Goal: Task Accomplishment & Management: Use online tool/utility

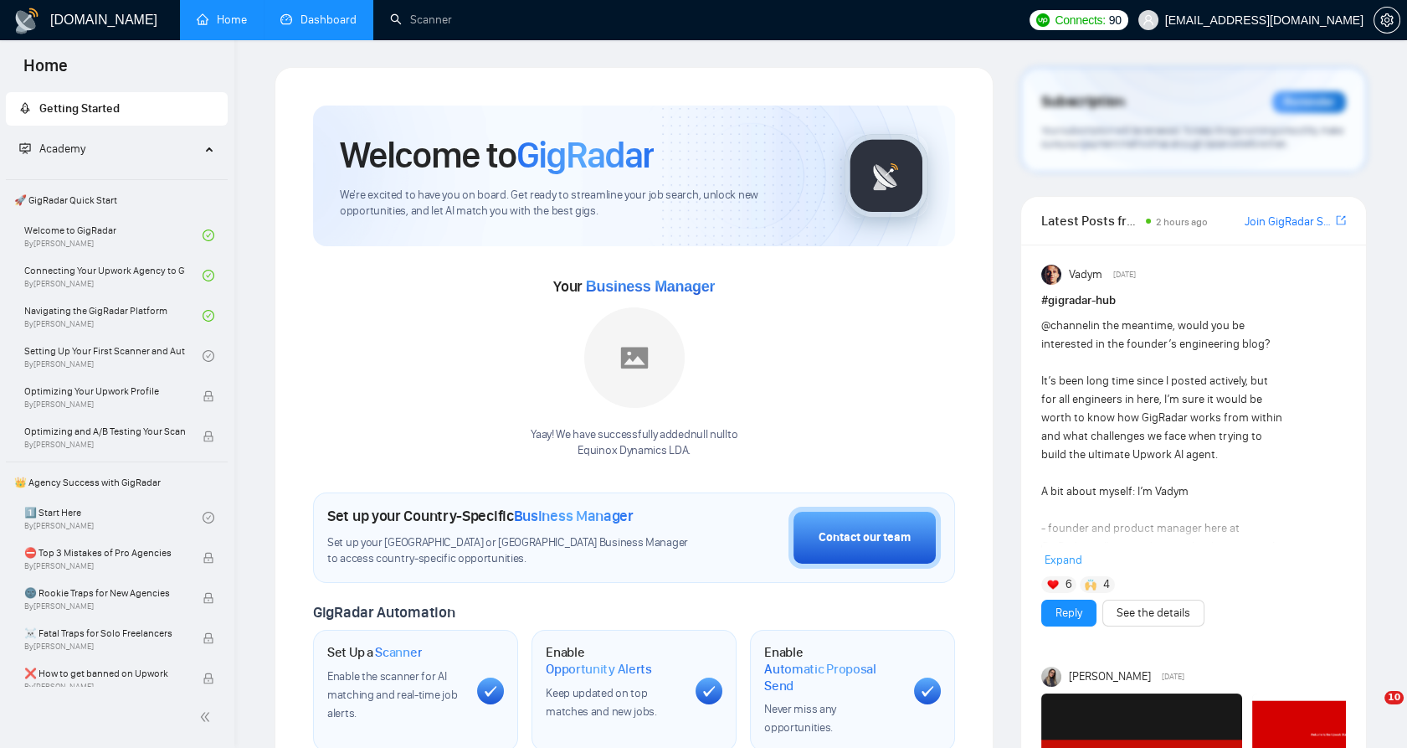
click at [301, 27] on link "Dashboard" at bounding box center [318, 20] width 76 height 14
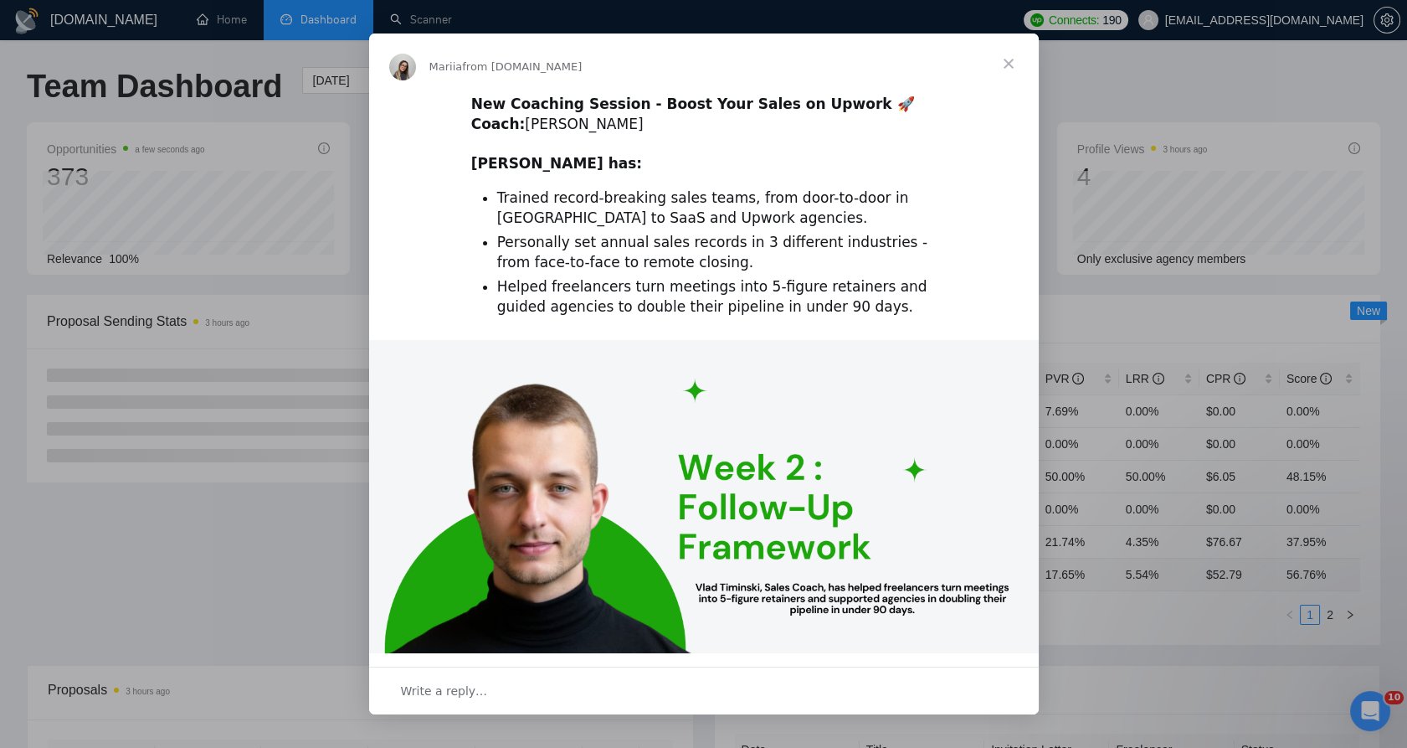
click at [1005, 64] on span "Close" at bounding box center [1009, 63] width 60 height 60
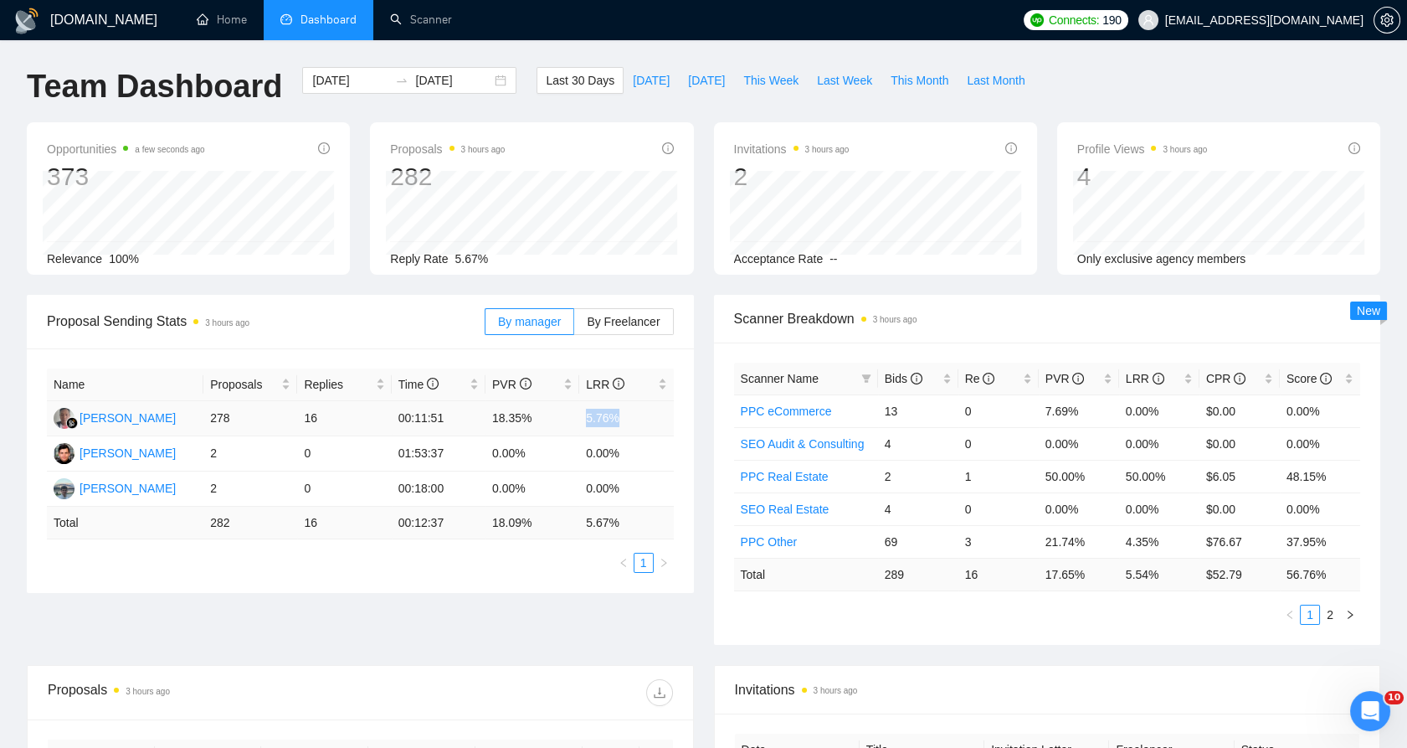
drag, startPoint x: 623, startPoint y: 415, endPoint x: 579, endPoint y: 422, distance: 44.0
click at [579, 422] on td "5.76%" at bounding box center [626, 418] width 94 height 35
drag, startPoint x: 579, startPoint y: 422, endPoint x: 606, endPoint y: 425, distance: 27.0
click at [607, 426] on td "5.76%" at bounding box center [626, 418] width 94 height 35
click at [606, 420] on td "5.76%" at bounding box center [626, 418] width 94 height 35
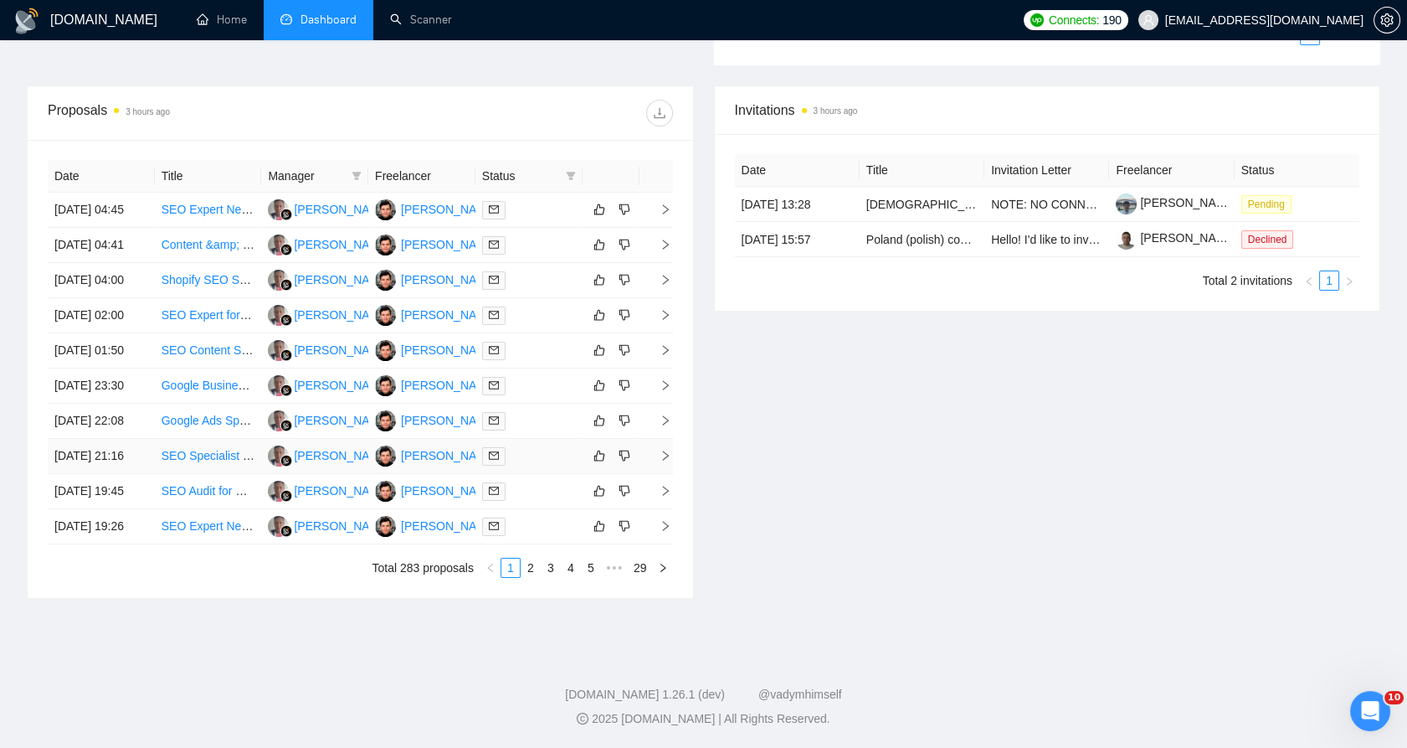
scroll to position [736, 0]
click at [533, 563] on link "2" at bounding box center [531, 567] width 18 height 18
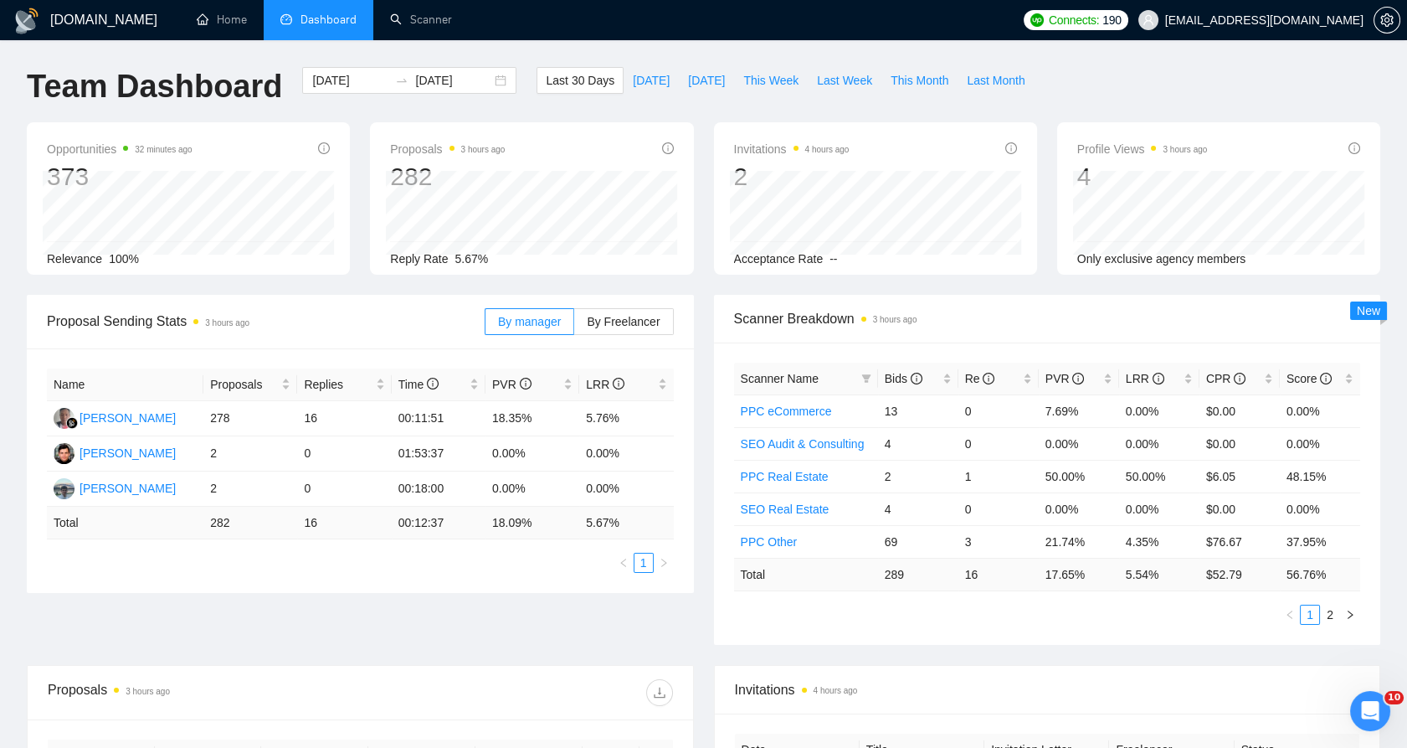
click at [67, 16] on h1 "[DOMAIN_NAME]" at bounding box center [103, 20] width 107 height 40
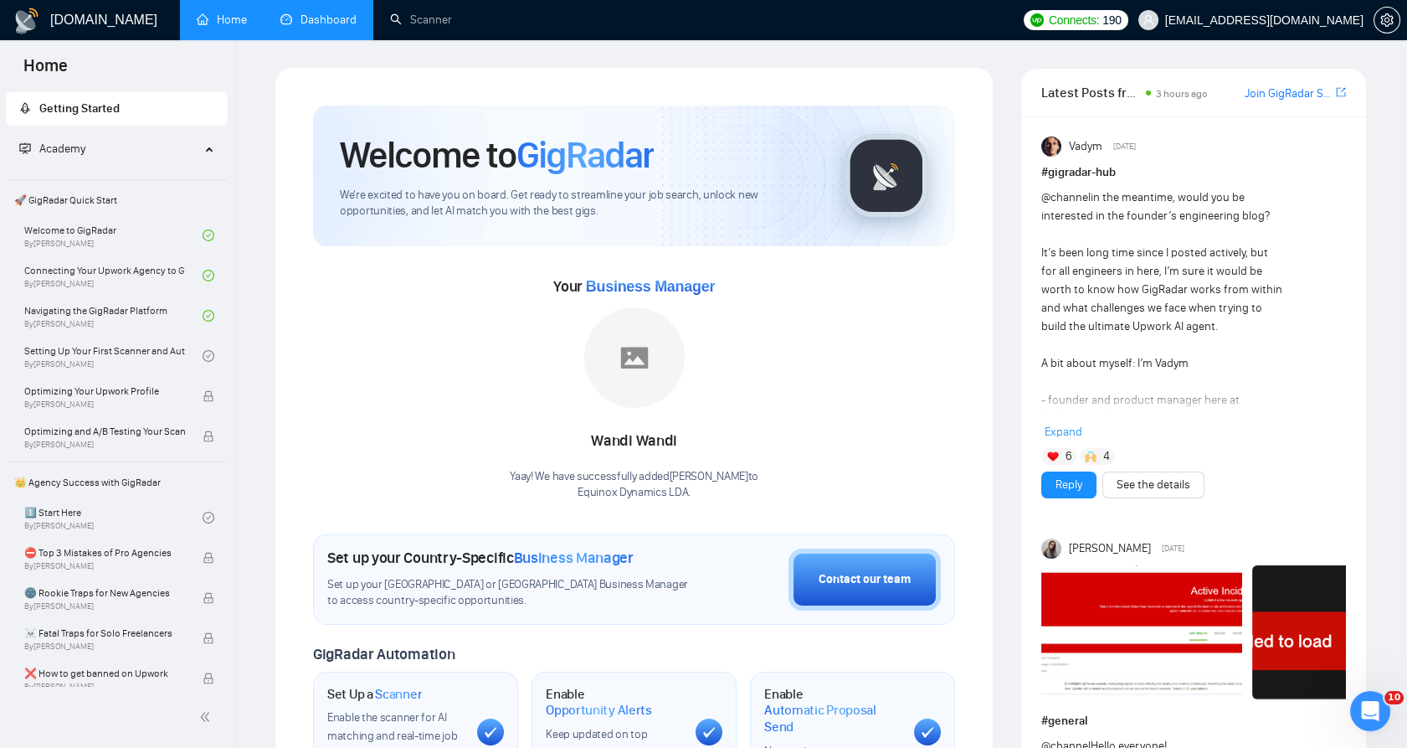
click at [285, 17] on link "Dashboard" at bounding box center [318, 20] width 76 height 14
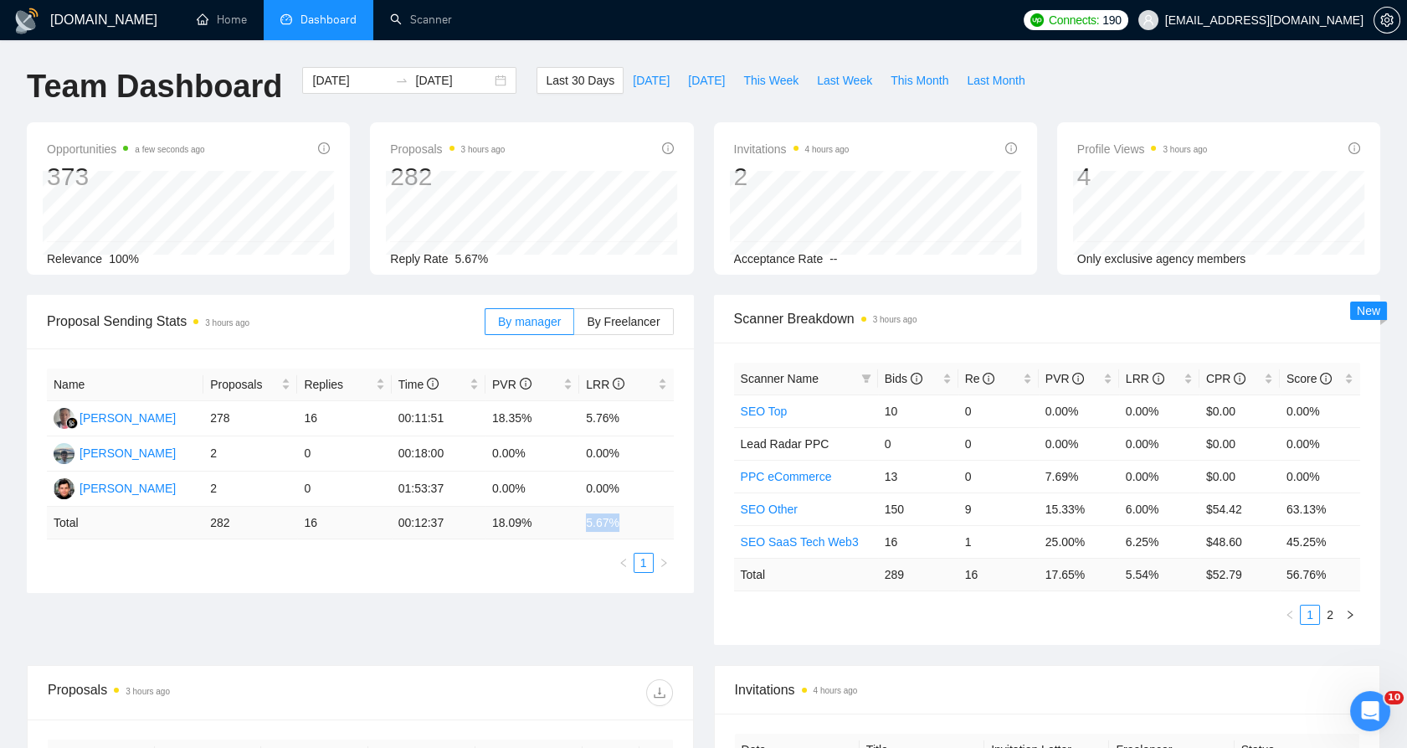
drag, startPoint x: 637, startPoint y: 525, endPoint x: 589, endPoint y: 526, distance: 48.6
click at [589, 526] on td "5.67 %" at bounding box center [626, 523] width 94 height 33
drag, startPoint x: 589, startPoint y: 526, endPoint x: 636, endPoint y: 523, distance: 47.8
click at [636, 523] on td "5.67 %" at bounding box center [626, 523] width 94 height 33
click at [635, 526] on td "5.67 %" at bounding box center [626, 523] width 94 height 33
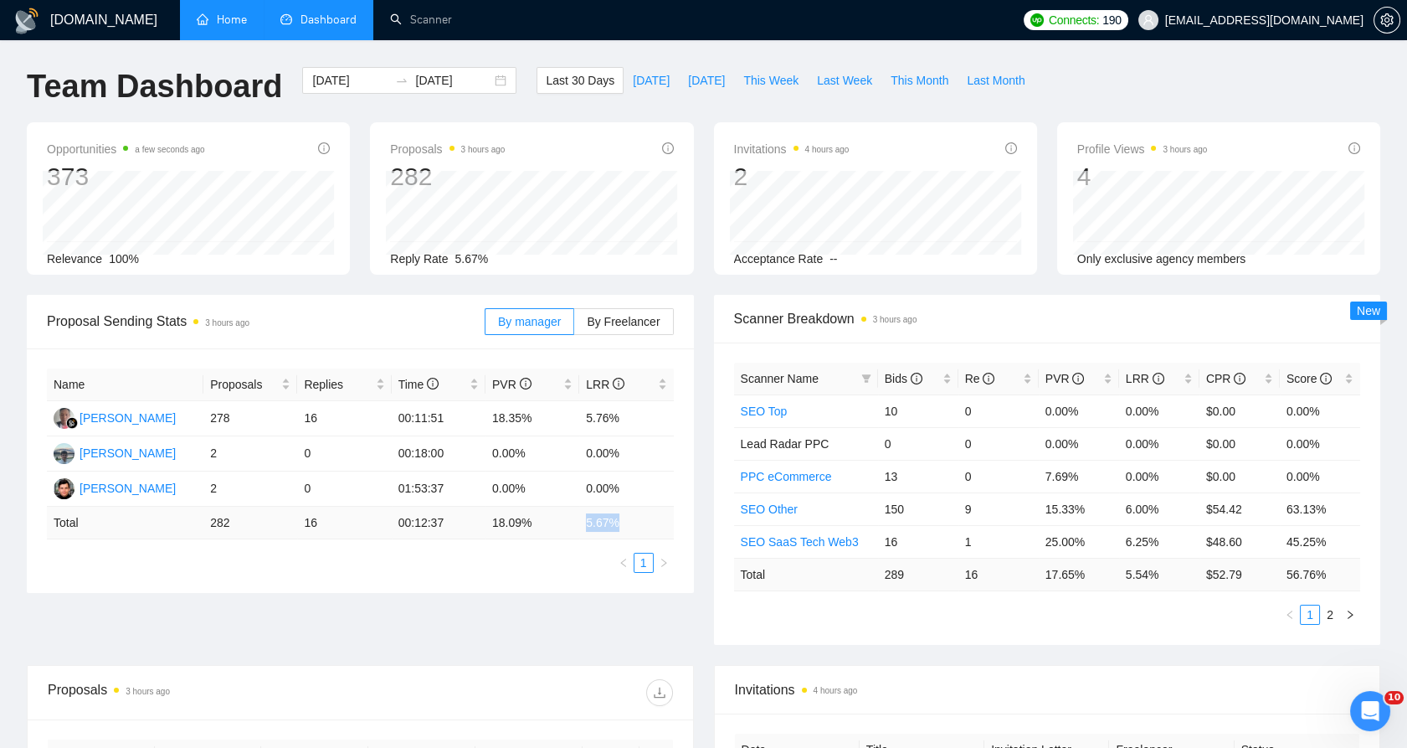
click at [247, 27] on link "Home" at bounding box center [222, 20] width 50 height 14
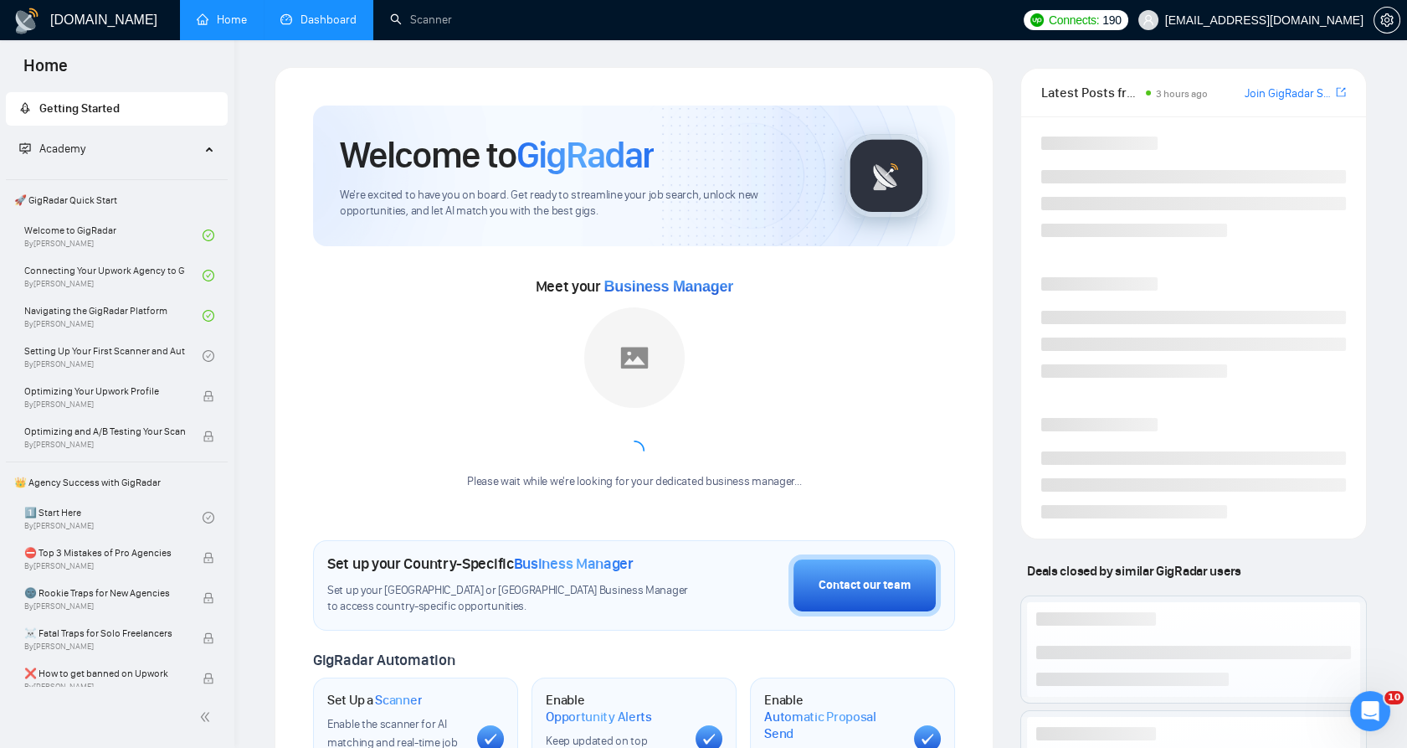
click at [346, 27] on link "Dashboard" at bounding box center [318, 20] width 76 height 14
click at [390, 21] on link "Scanner" at bounding box center [421, 20] width 62 height 14
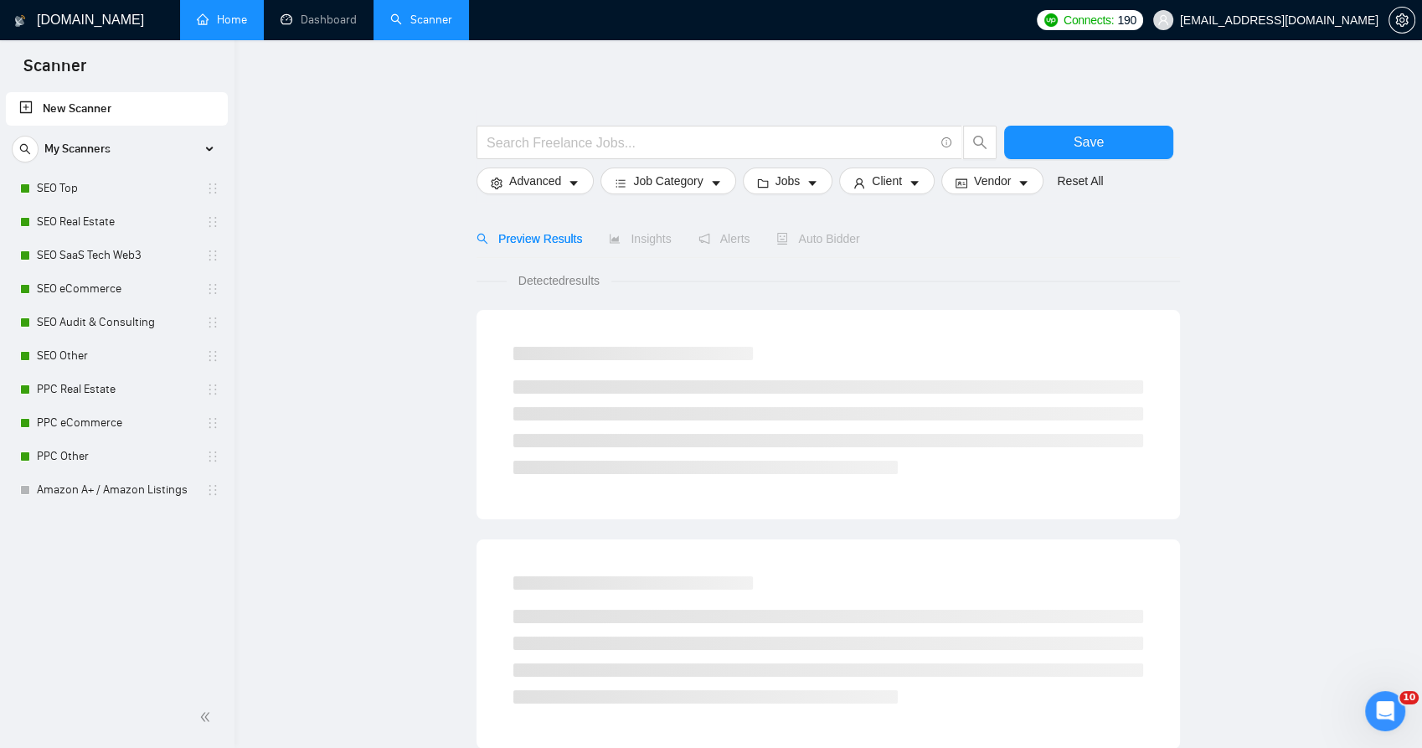
click at [390, 21] on link "Scanner" at bounding box center [421, 20] width 62 height 14
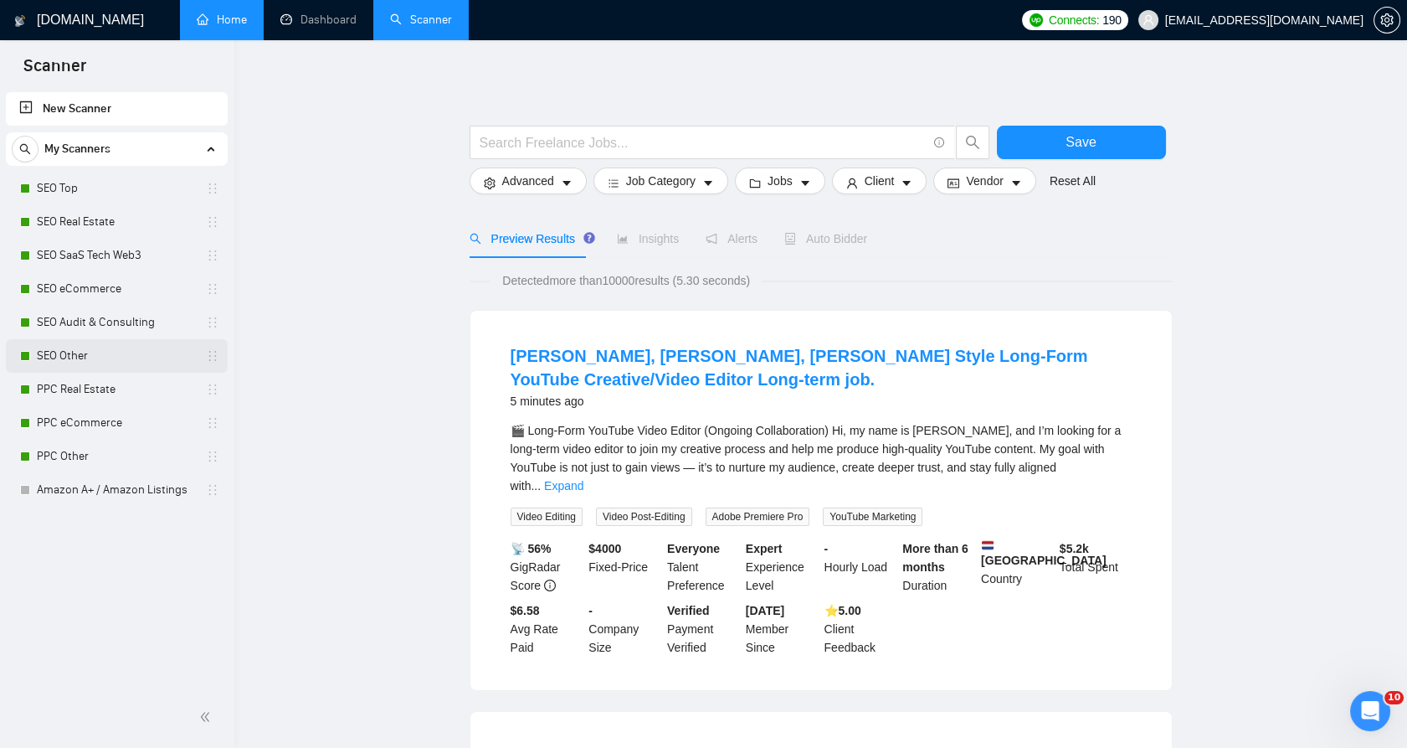
click at [100, 352] on link "SEO Other" at bounding box center [116, 355] width 159 height 33
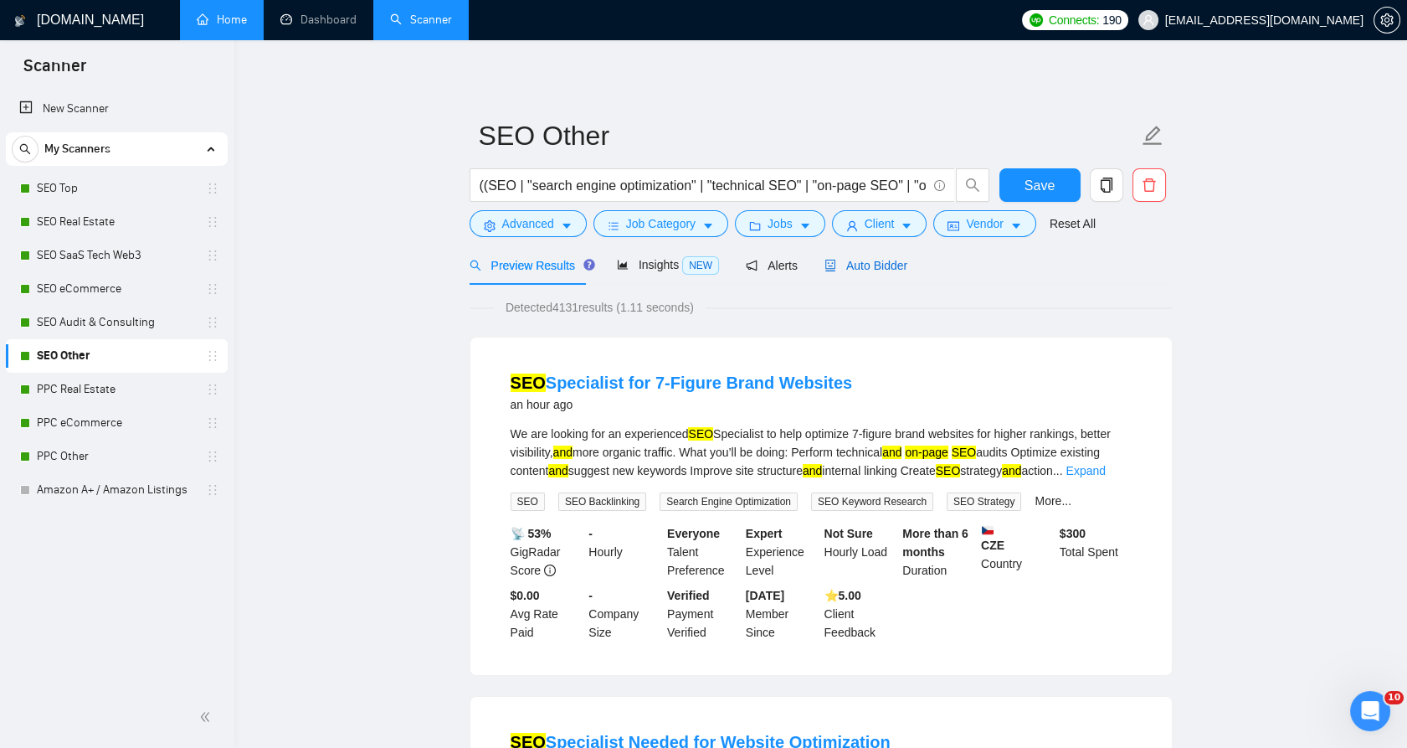
click at [844, 265] on span "Auto Bidder" at bounding box center [866, 265] width 83 height 13
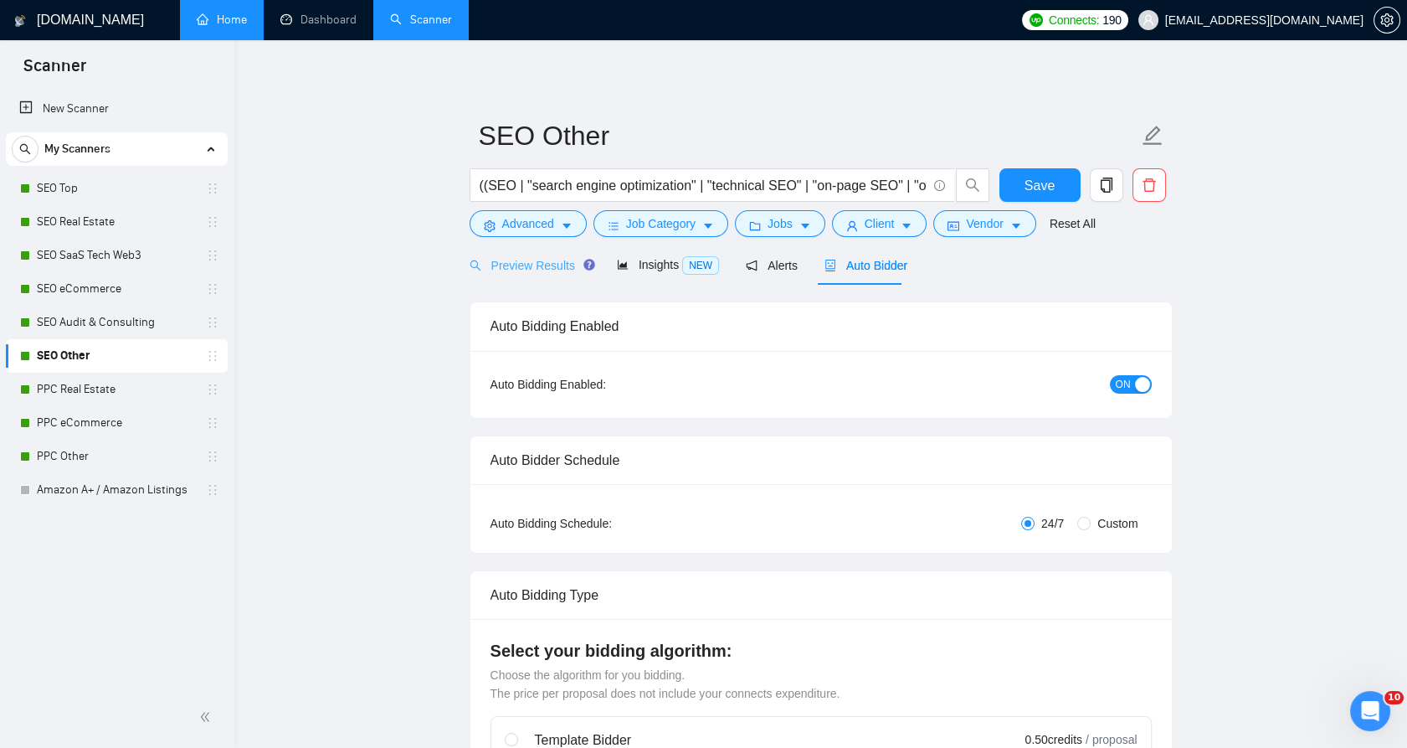
checkbox input "true"
click at [496, 265] on span "Preview Results" at bounding box center [530, 265] width 121 height 13
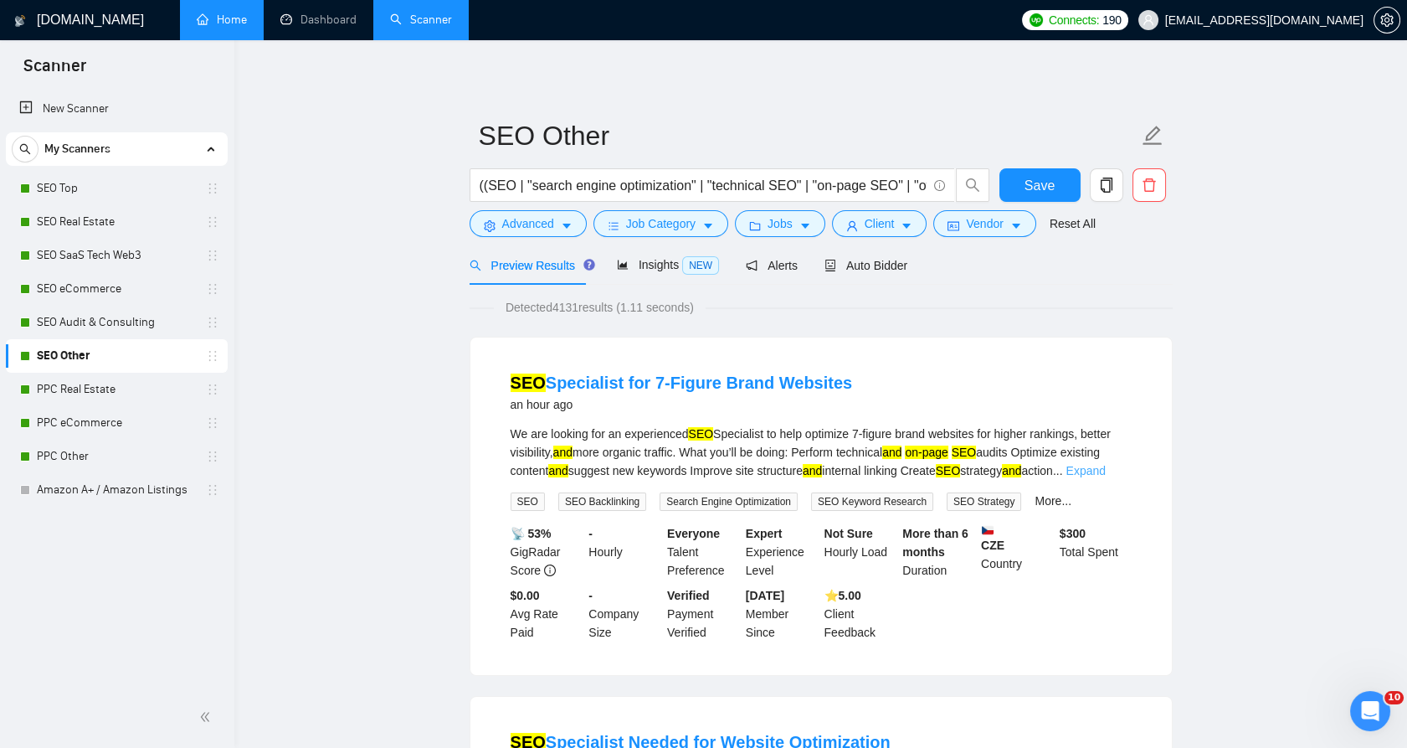
click at [1105, 471] on link "Expand" at bounding box center [1085, 470] width 39 height 13
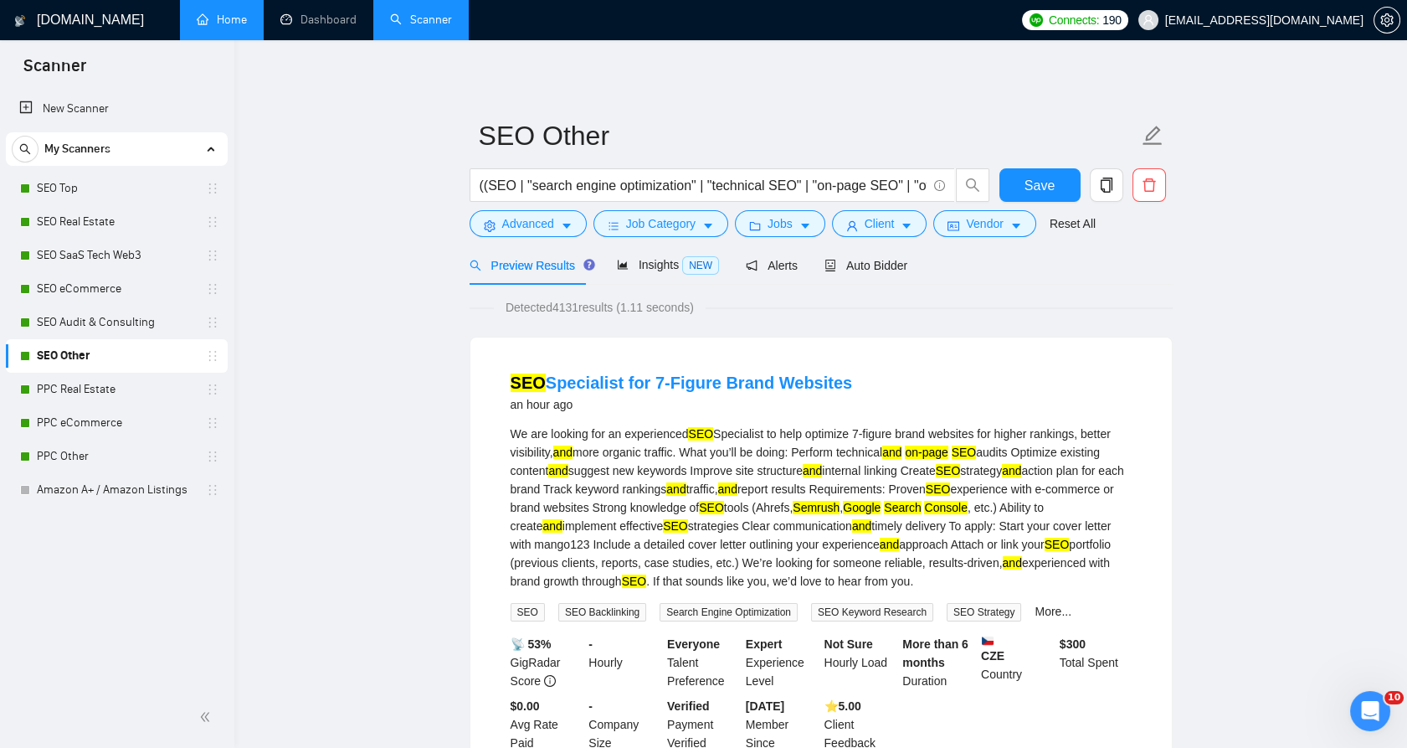
click at [724, 507] on mark "SEO" at bounding box center [711, 507] width 25 height 13
drag, startPoint x: 785, startPoint y: 507, endPoint x: 936, endPoint y: 509, distance: 150.7
click at [881, 509] on mark "Google" at bounding box center [862, 507] width 38 height 13
click at [840, 505] on mark "Semrush" at bounding box center [816, 507] width 47 height 13
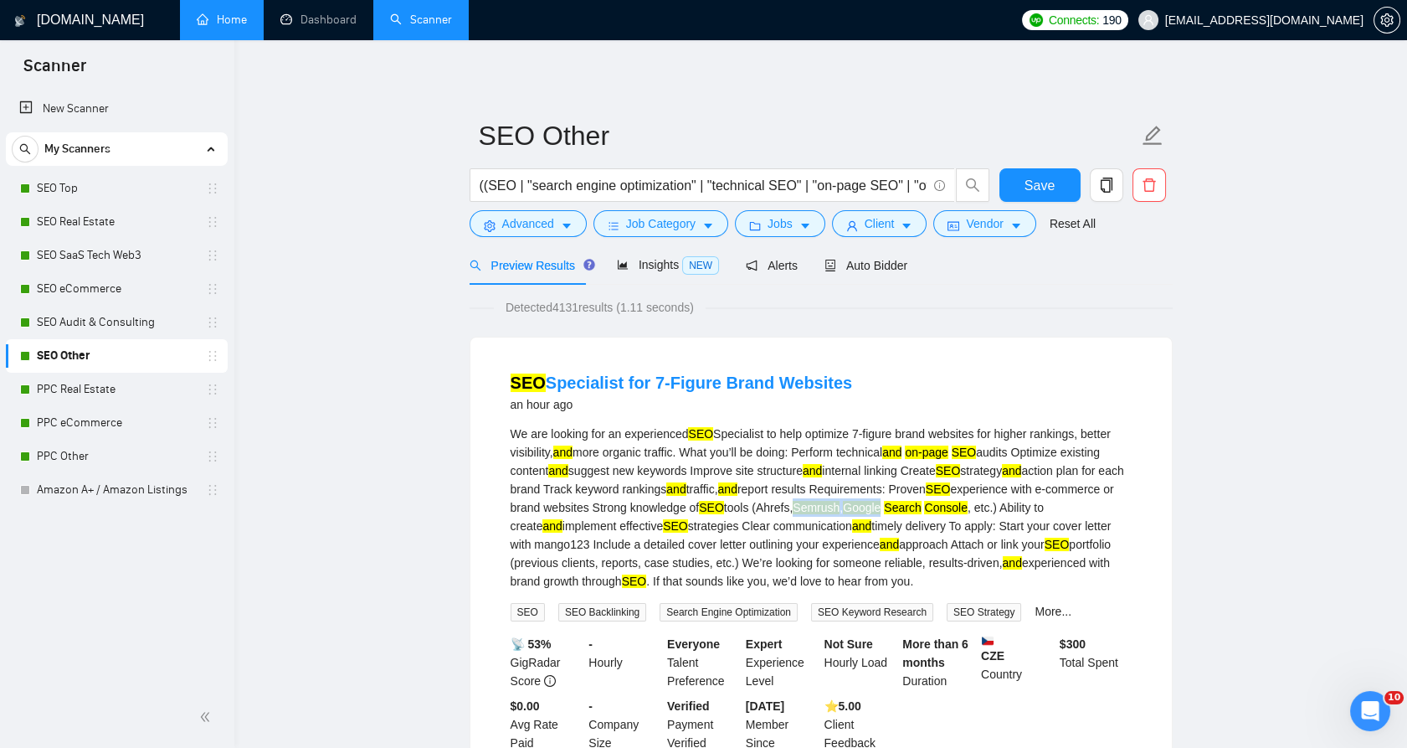
drag, startPoint x: 891, startPoint y: 505, endPoint x: 922, endPoint y: 502, distance: 31.1
click at [922, 502] on div "We are looking for an experienced SEO Specialist to help optimize 7-figure bran…" at bounding box center [821, 507] width 621 height 166
drag, startPoint x: 922, startPoint y: 502, endPoint x: 1005, endPoint y: 509, distance: 83.2
click at [967, 509] on mark "Console" at bounding box center [945, 507] width 43 height 13
drag, startPoint x: 1005, startPoint y: 509, endPoint x: 871, endPoint y: 505, distance: 134.0
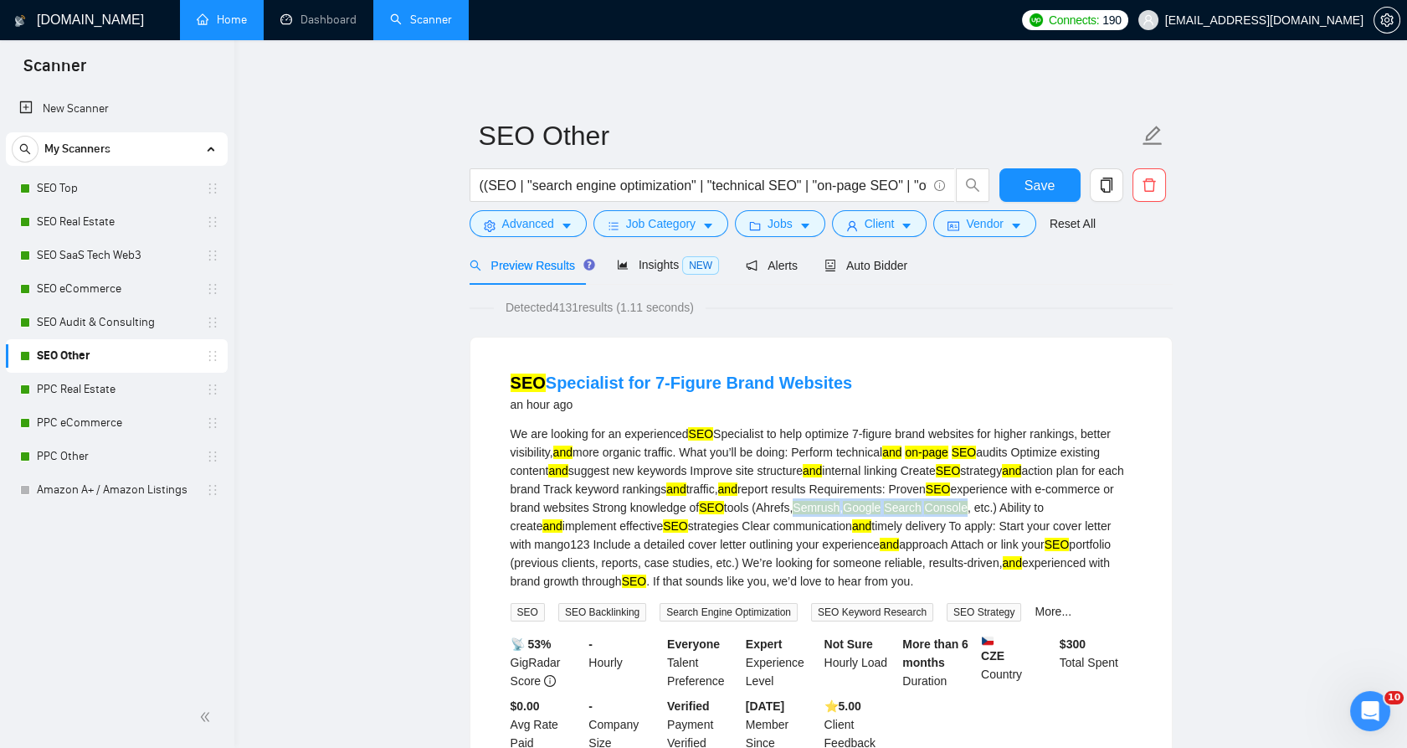
click at [871, 505] on div "We are looking for an experienced SEO Specialist to help optimize 7-figure bran…" at bounding box center [821, 507] width 621 height 166
drag, startPoint x: 871, startPoint y: 505, endPoint x: 894, endPoint y: 509, distance: 23.8
click at [840, 509] on mark "Semrush" at bounding box center [816, 507] width 47 height 13
click at [840, 512] on mark "Semrush" at bounding box center [816, 507] width 47 height 13
click at [868, 264] on span "Auto Bidder" at bounding box center [866, 265] width 83 height 13
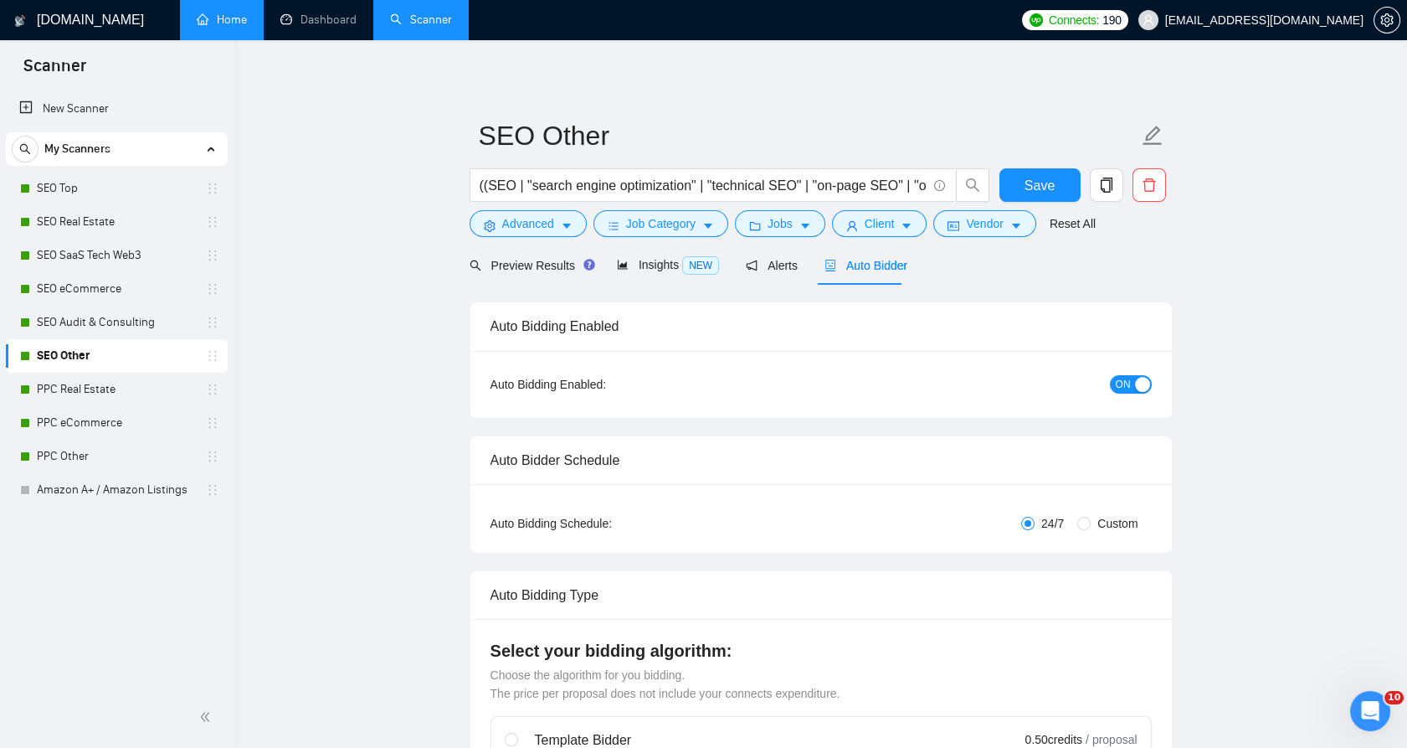
checkbox input "true"
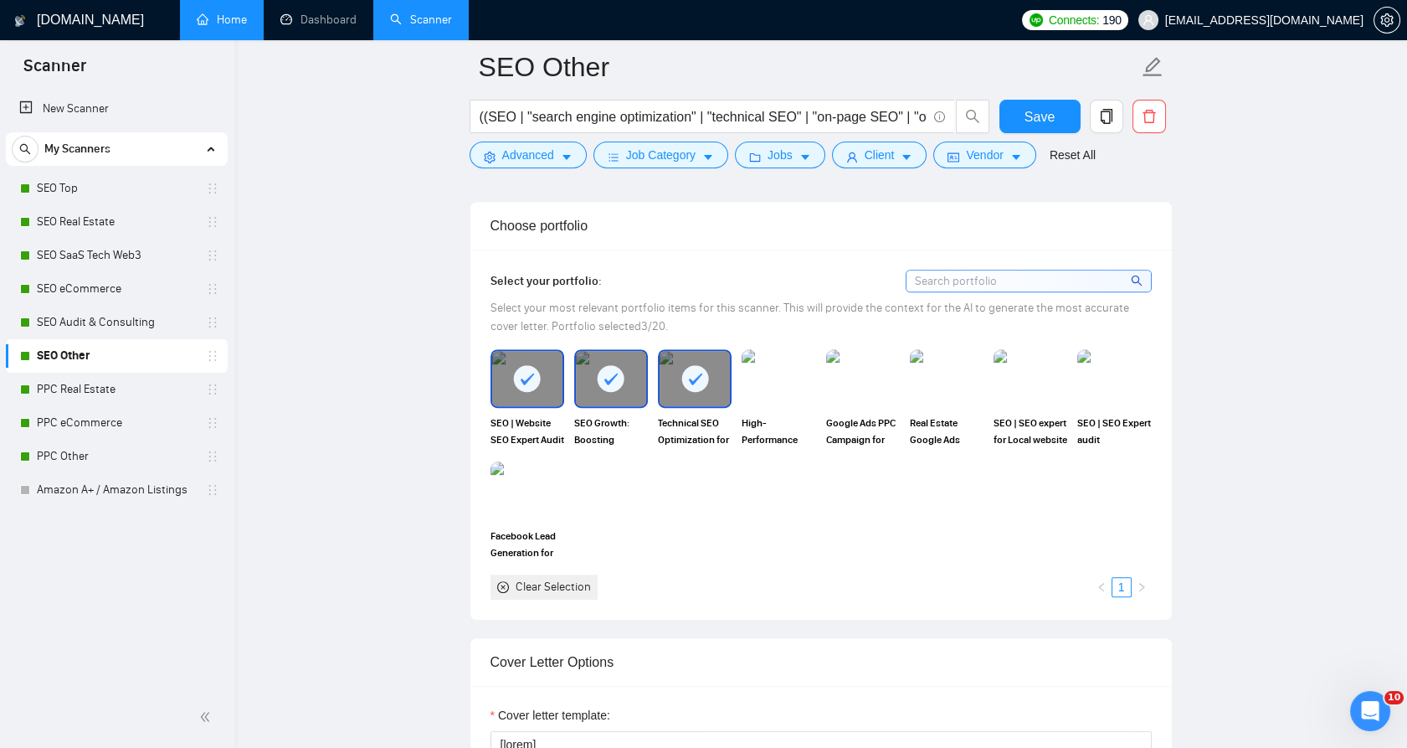
scroll to position [1488, 0]
click at [768, 393] on img at bounding box center [778, 379] width 70 height 55
click at [910, 385] on div at bounding box center [947, 379] width 74 height 59
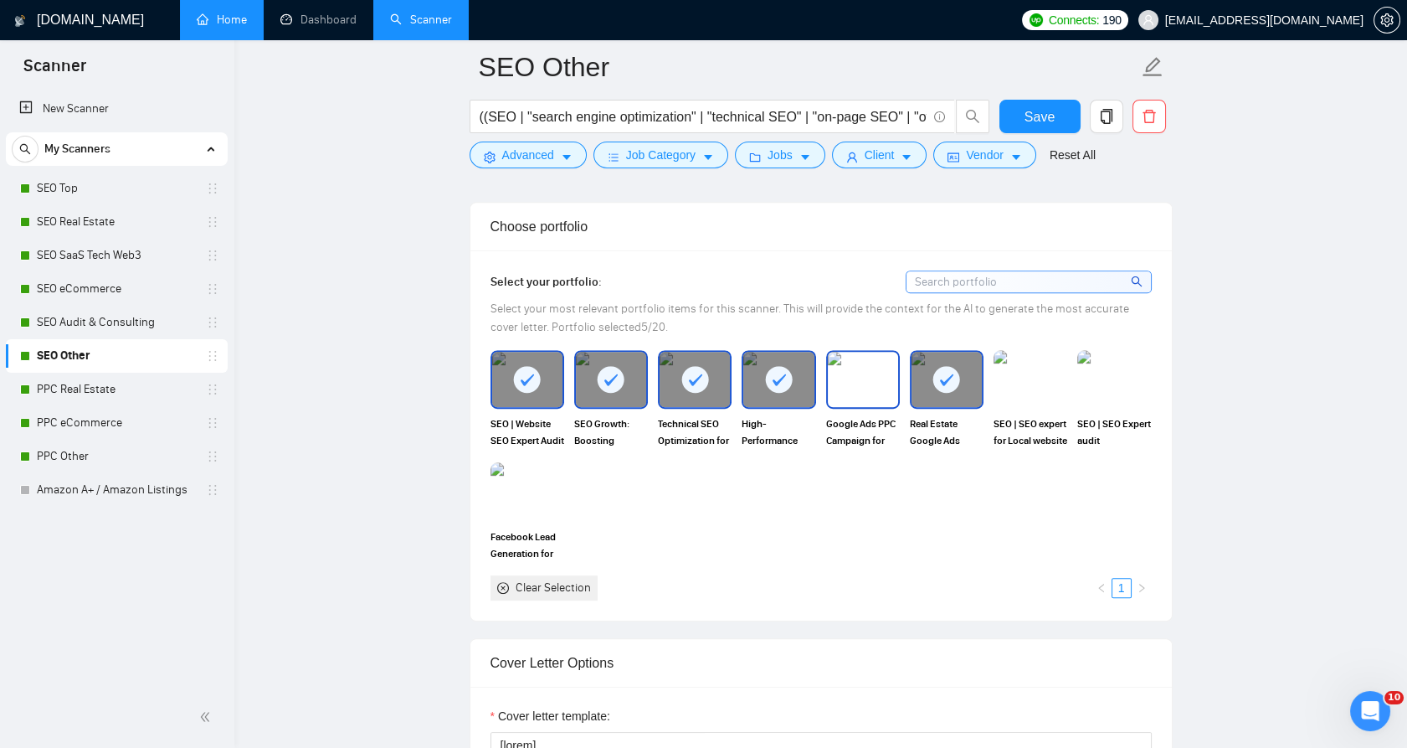
click at [851, 392] on img at bounding box center [863, 379] width 70 height 55
click at [1088, 388] on img at bounding box center [1114, 379] width 74 height 59
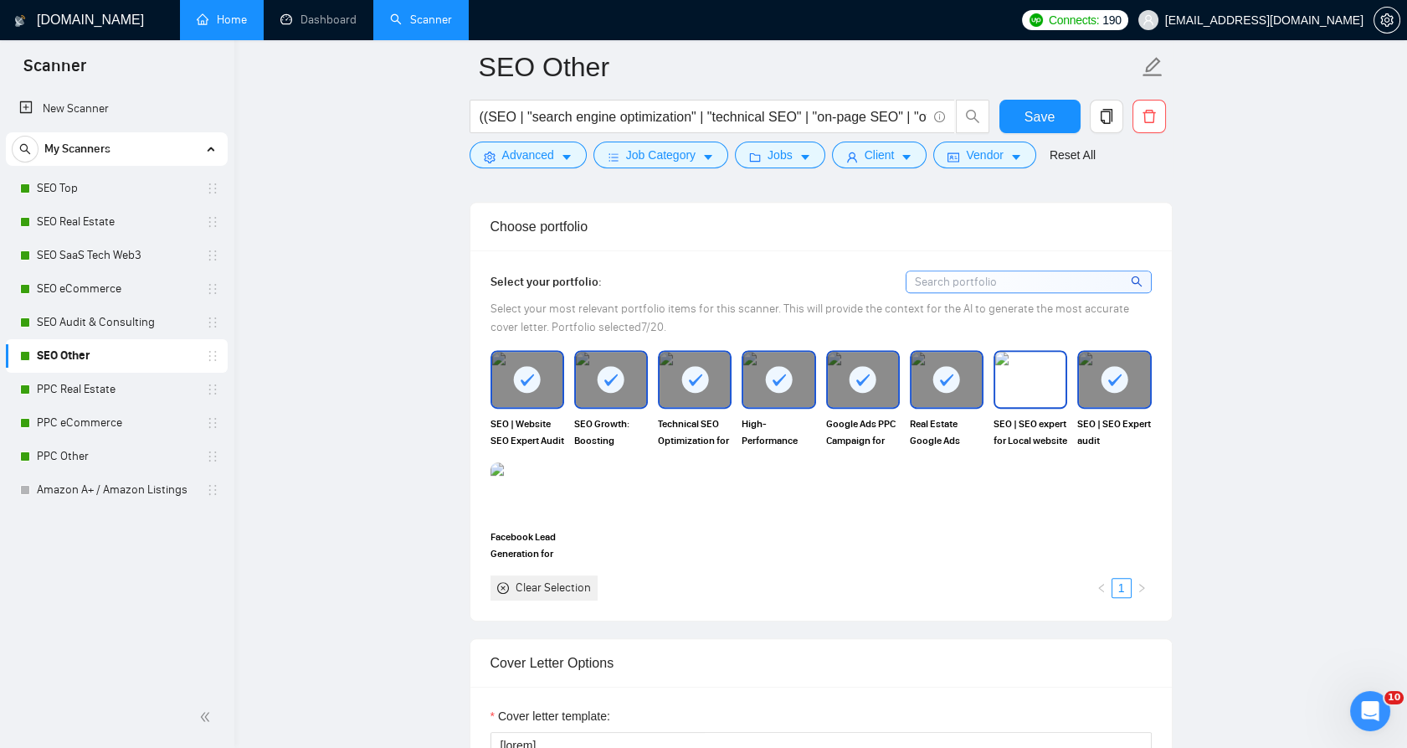
click at [1006, 388] on img at bounding box center [1030, 379] width 70 height 55
click at [605, 482] on div "SEO | Website SEO Expert Audit for the Store | SEO Expert SEO Growth: Boosting …" at bounding box center [821, 475] width 671 height 250
click at [568, 485] on div "Facebook Lead Generation for Home Services – 150K+ Reach, $0.55 CPL" at bounding box center [528, 511] width 84 height 99
click at [543, 496] on img at bounding box center [527, 491] width 70 height 55
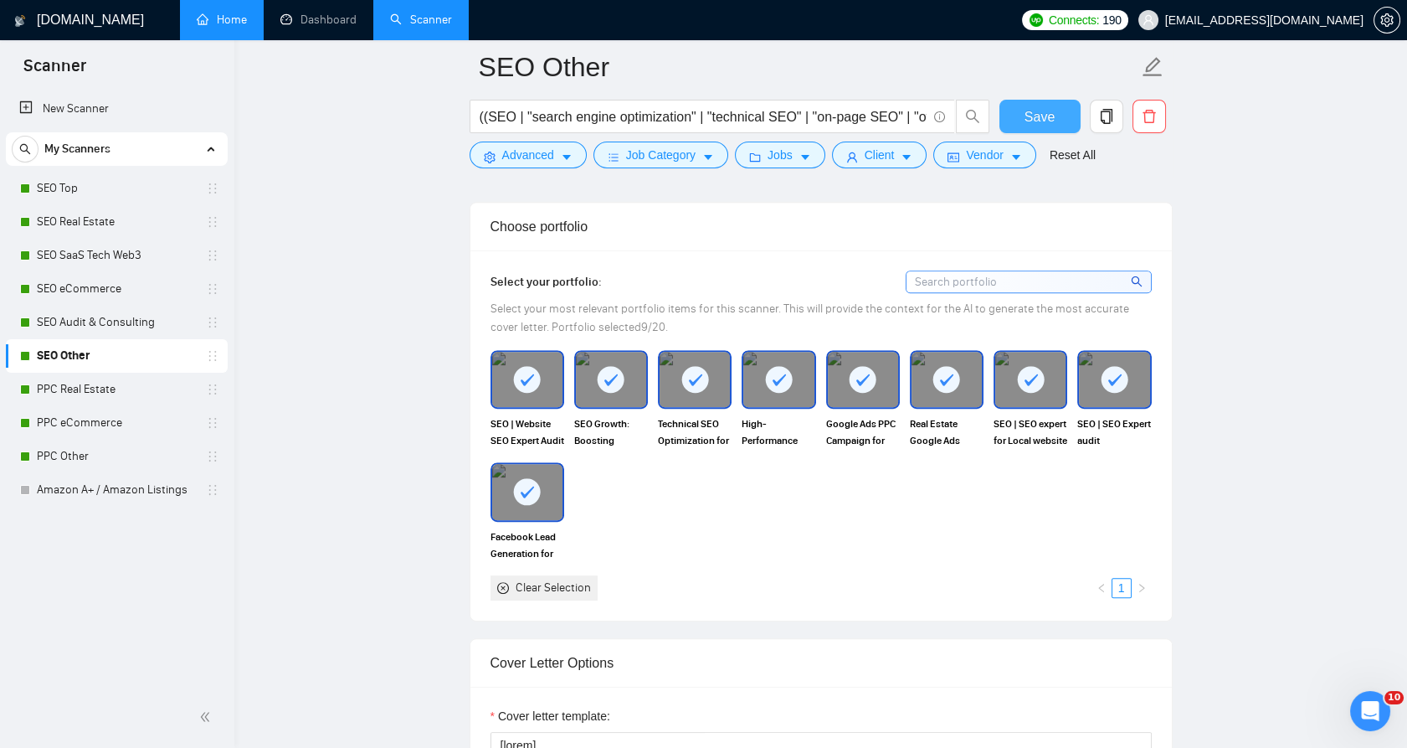
click at [1036, 121] on span "Save" at bounding box center [1040, 116] width 30 height 21
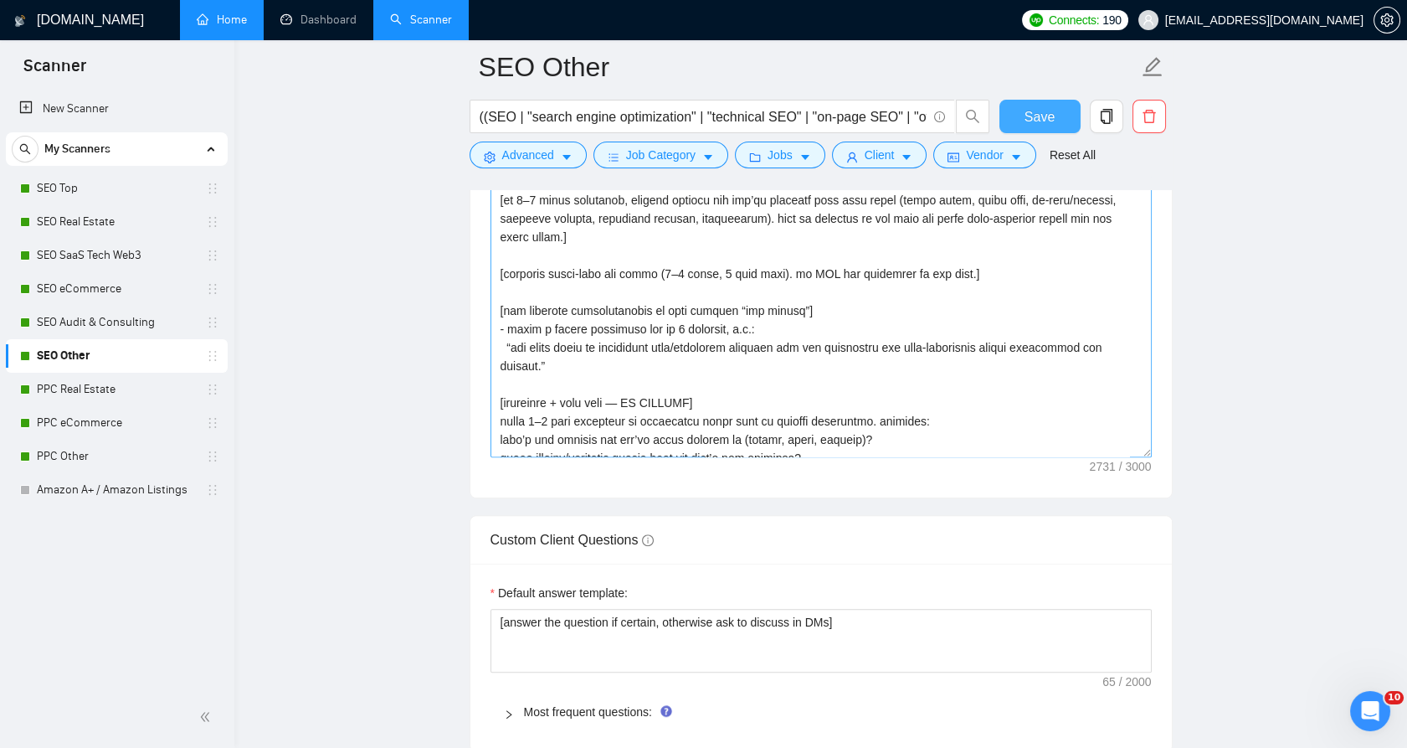
scroll to position [644, 0]
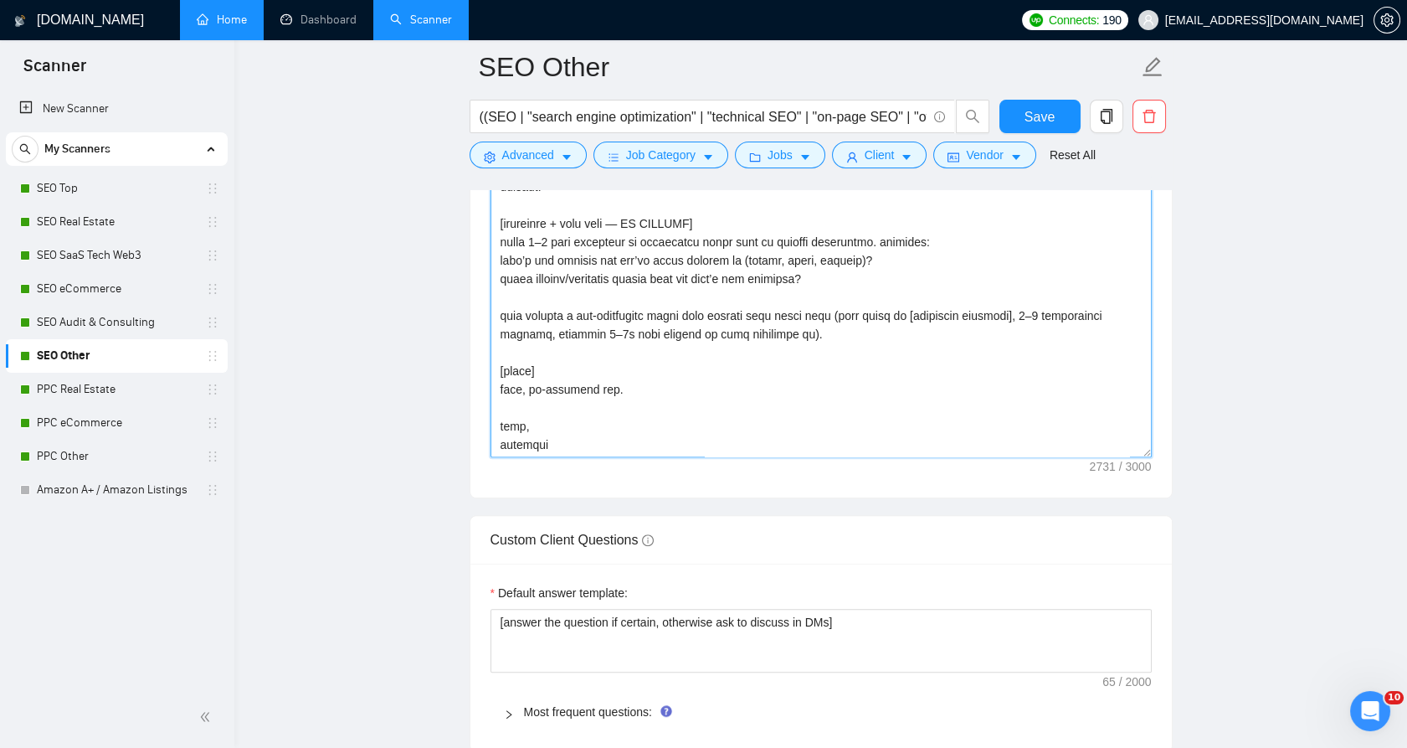
click at [620, 354] on textarea "Cover letter template:" at bounding box center [821, 268] width 661 height 377
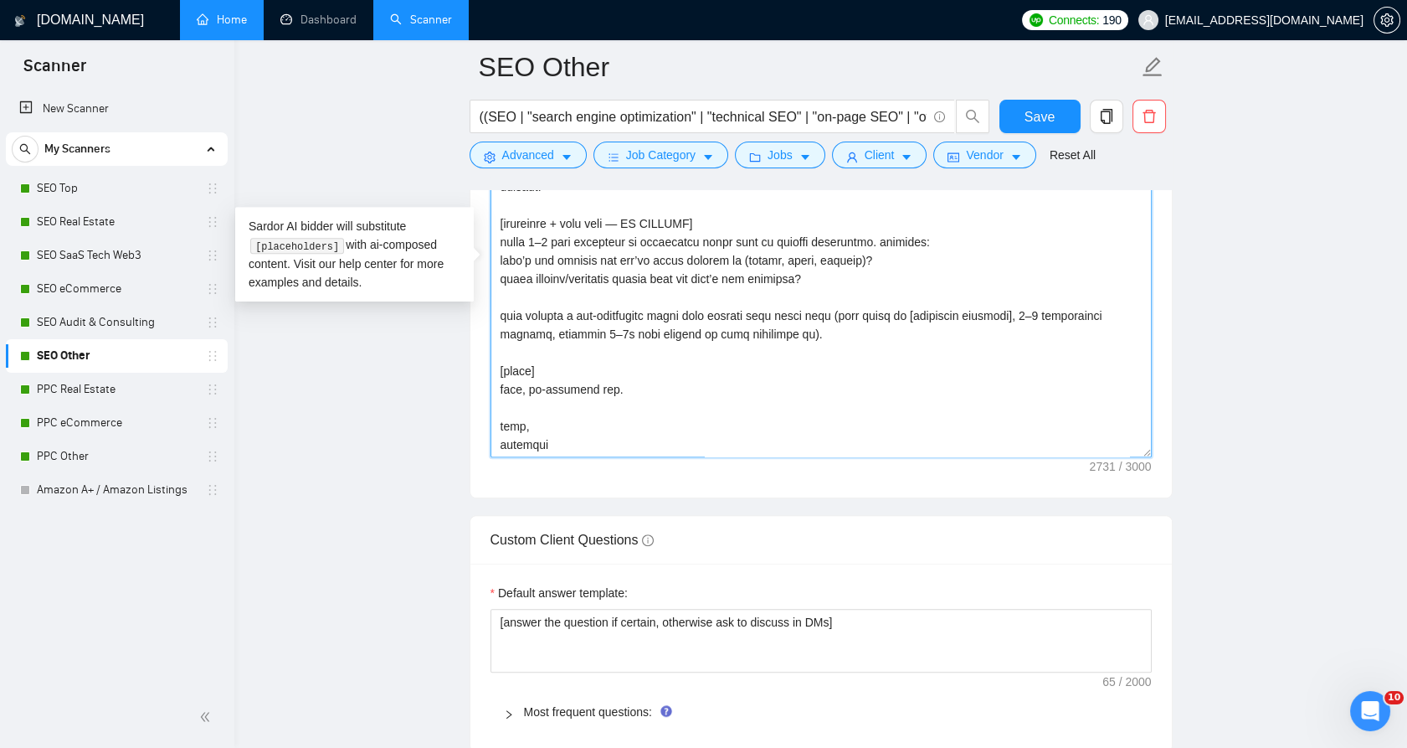
click at [620, 354] on textarea "Cover letter template:" at bounding box center [821, 268] width 661 height 377
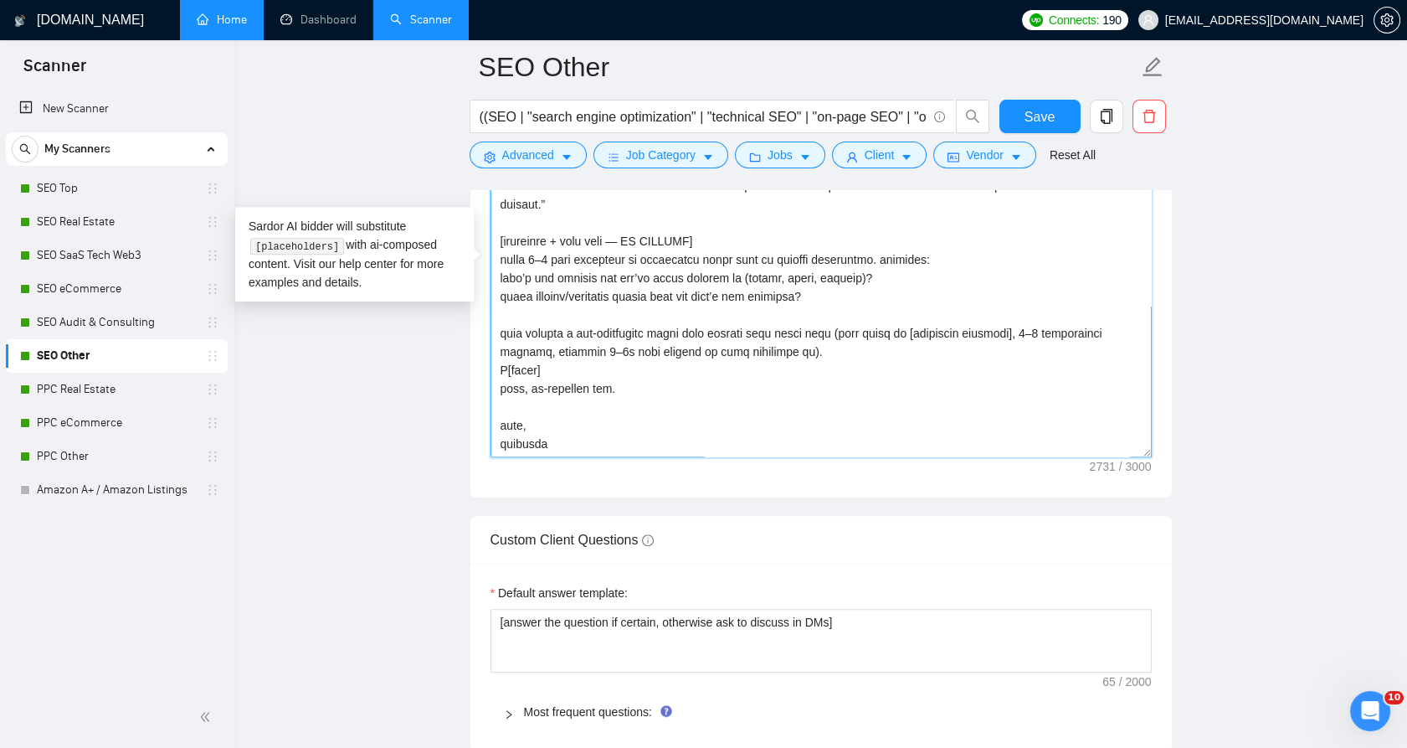
type textarea "[lorem] - ipsumd sitametco: adi elit sed doe temp + #inci. utlab etdolo magnaal…"
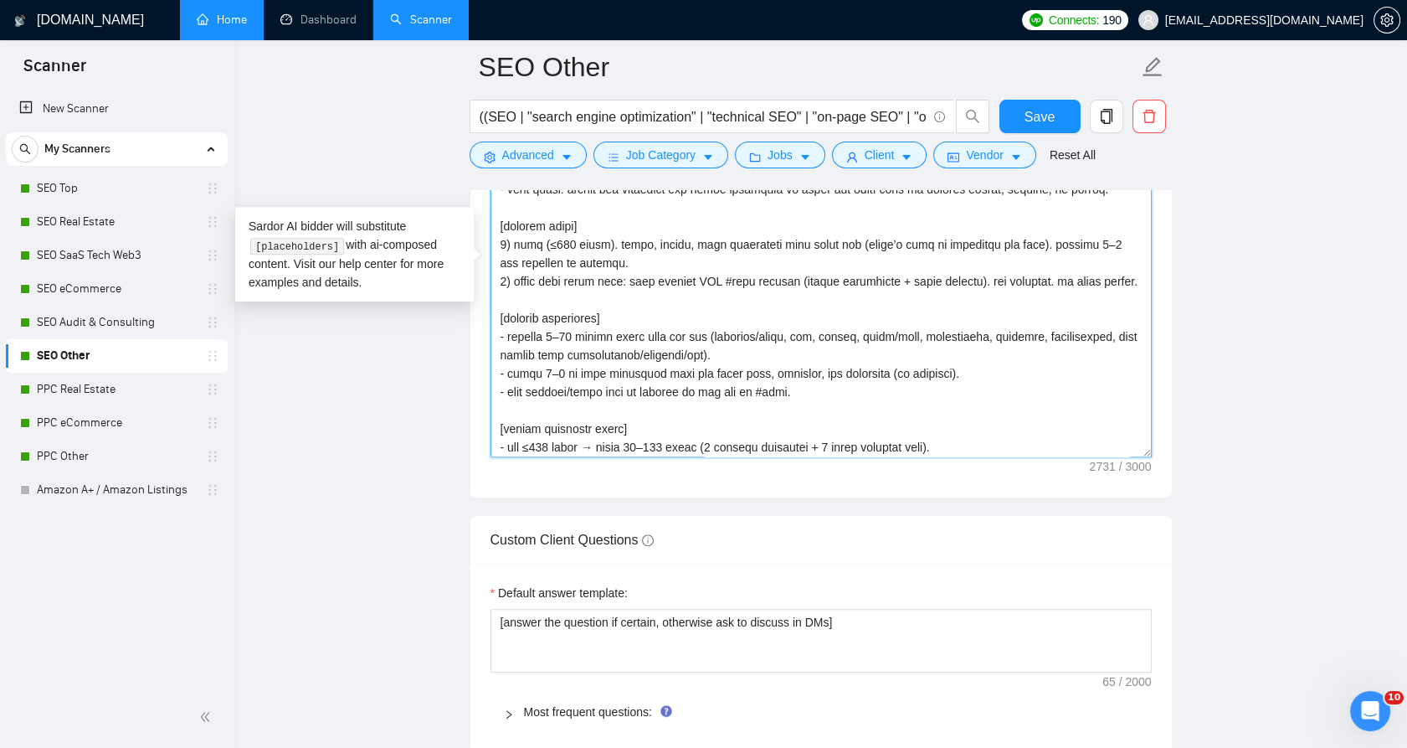
scroll to position [0, 0]
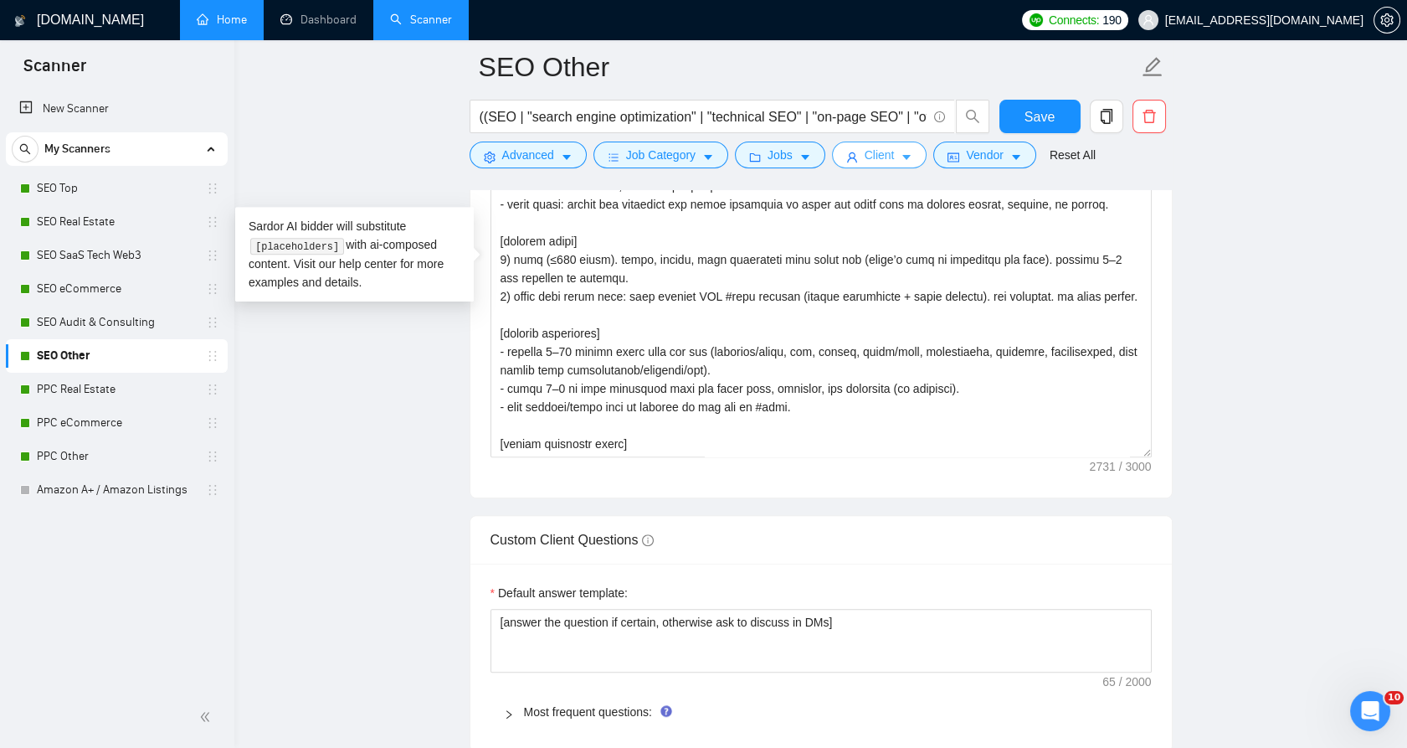
click at [890, 161] on button "Client" at bounding box center [879, 154] width 95 height 27
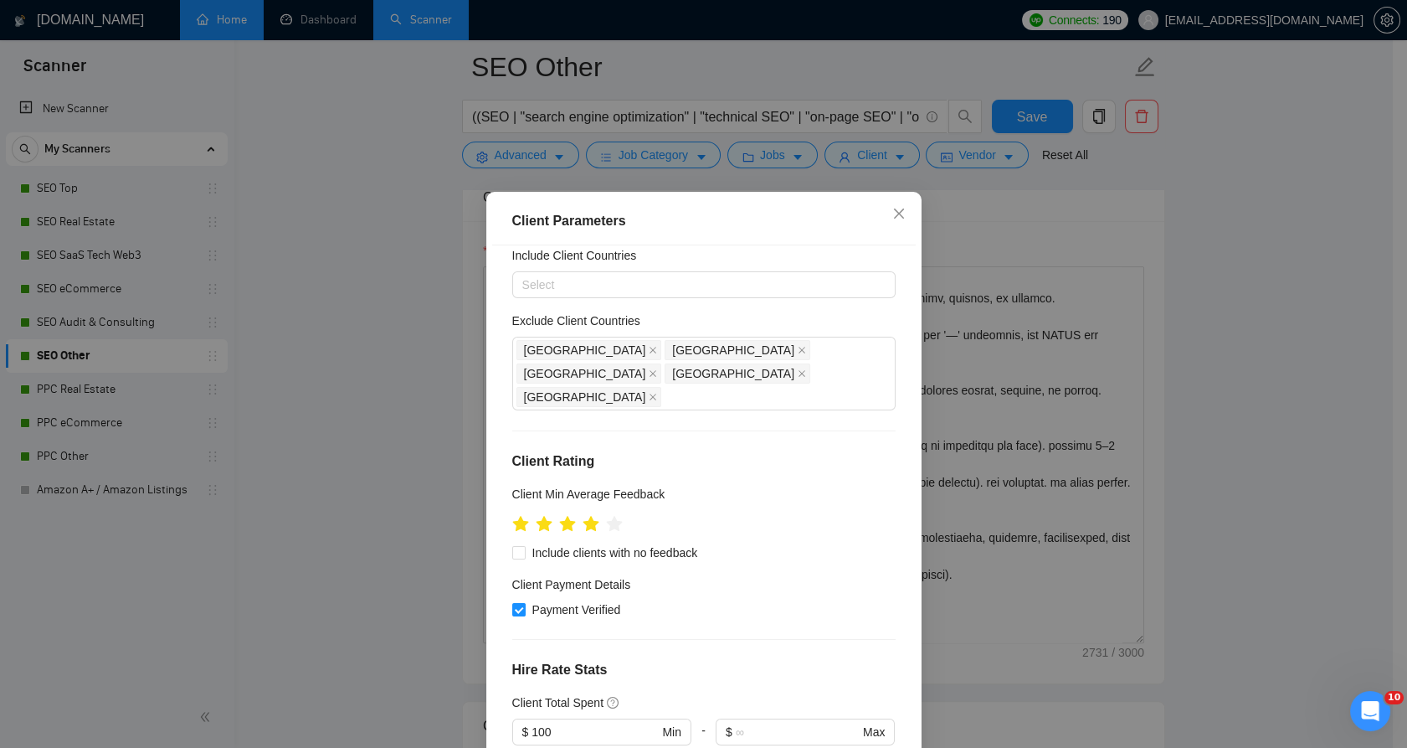
scroll to position [372, 0]
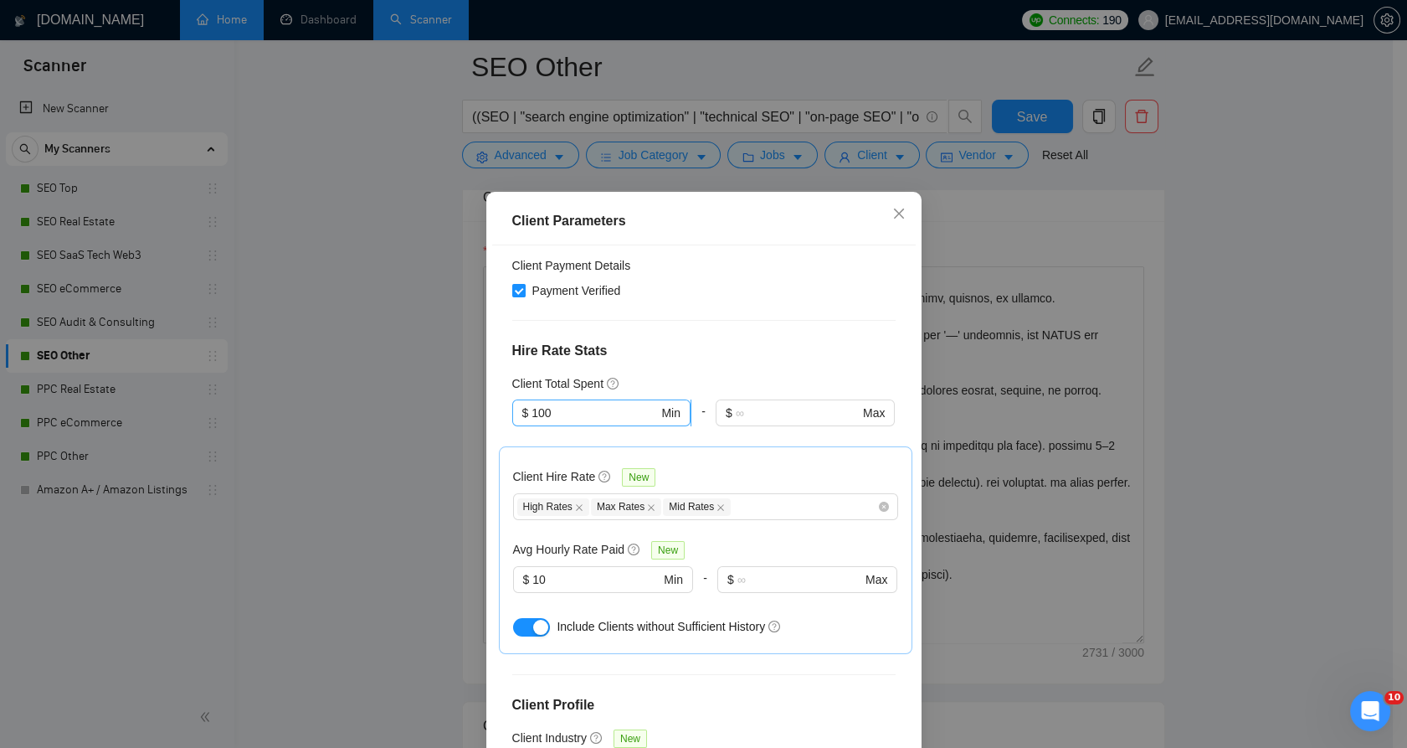
click at [555, 404] on input "100" at bounding box center [595, 413] width 126 height 18
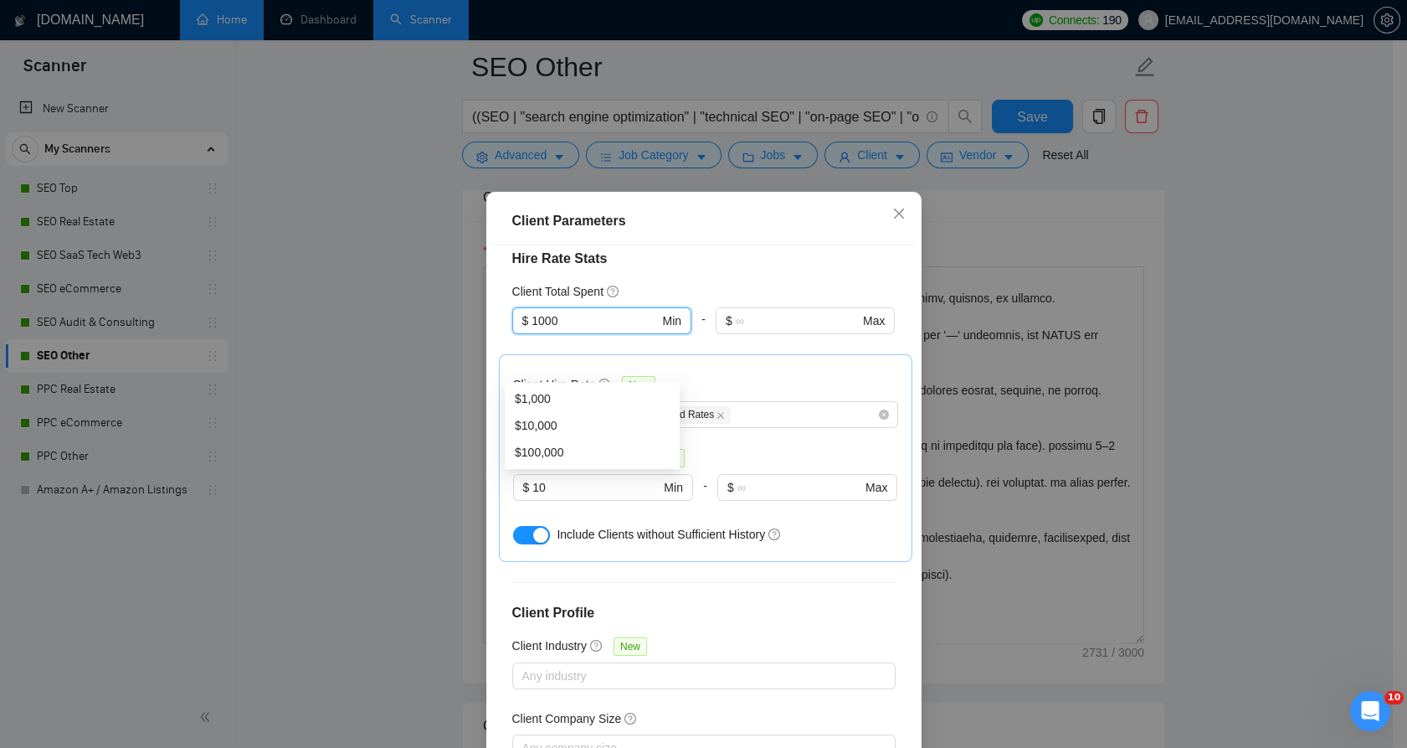
scroll to position [517, 0]
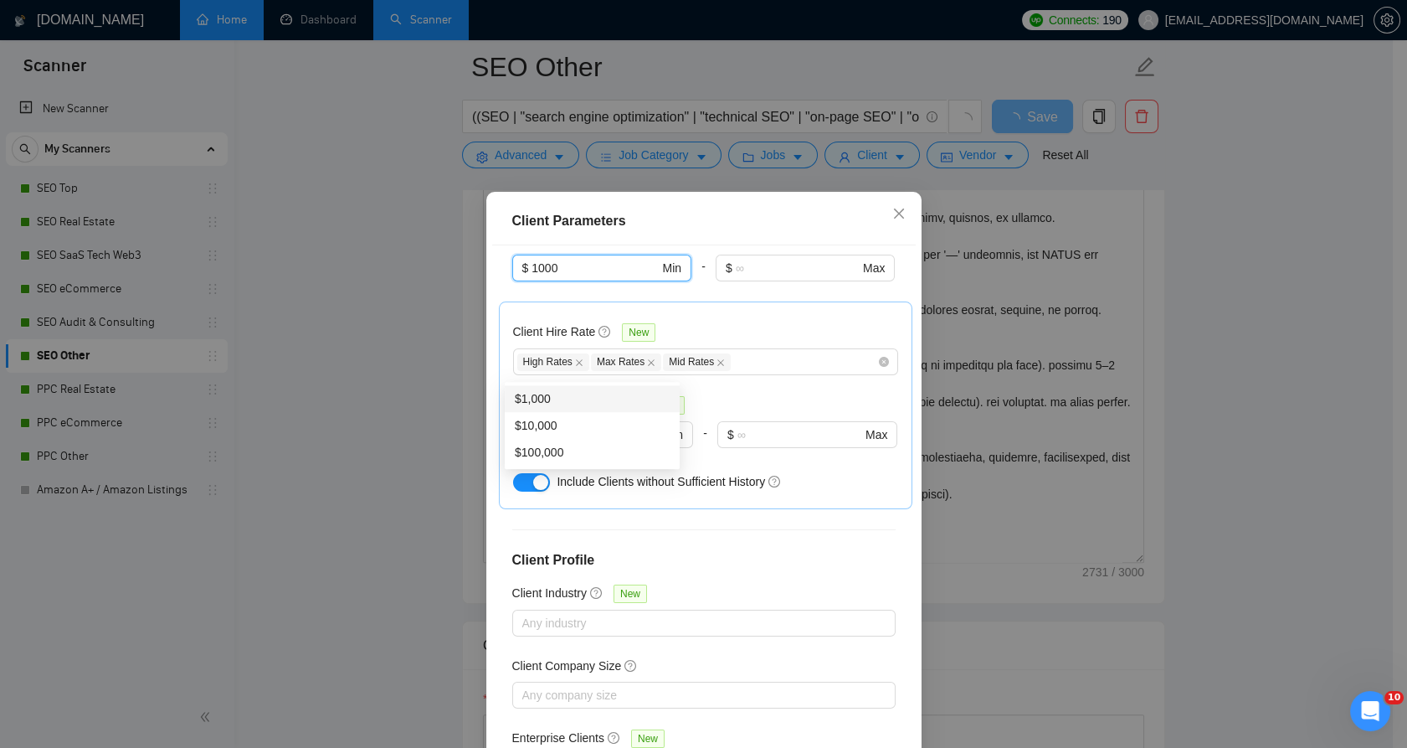
drag, startPoint x: 580, startPoint y: 391, endPoint x: 610, endPoint y: 419, distance: 40.9
click at [580, 392] on div "$1,000" at bounding box center [592, 398] width 155 height 18
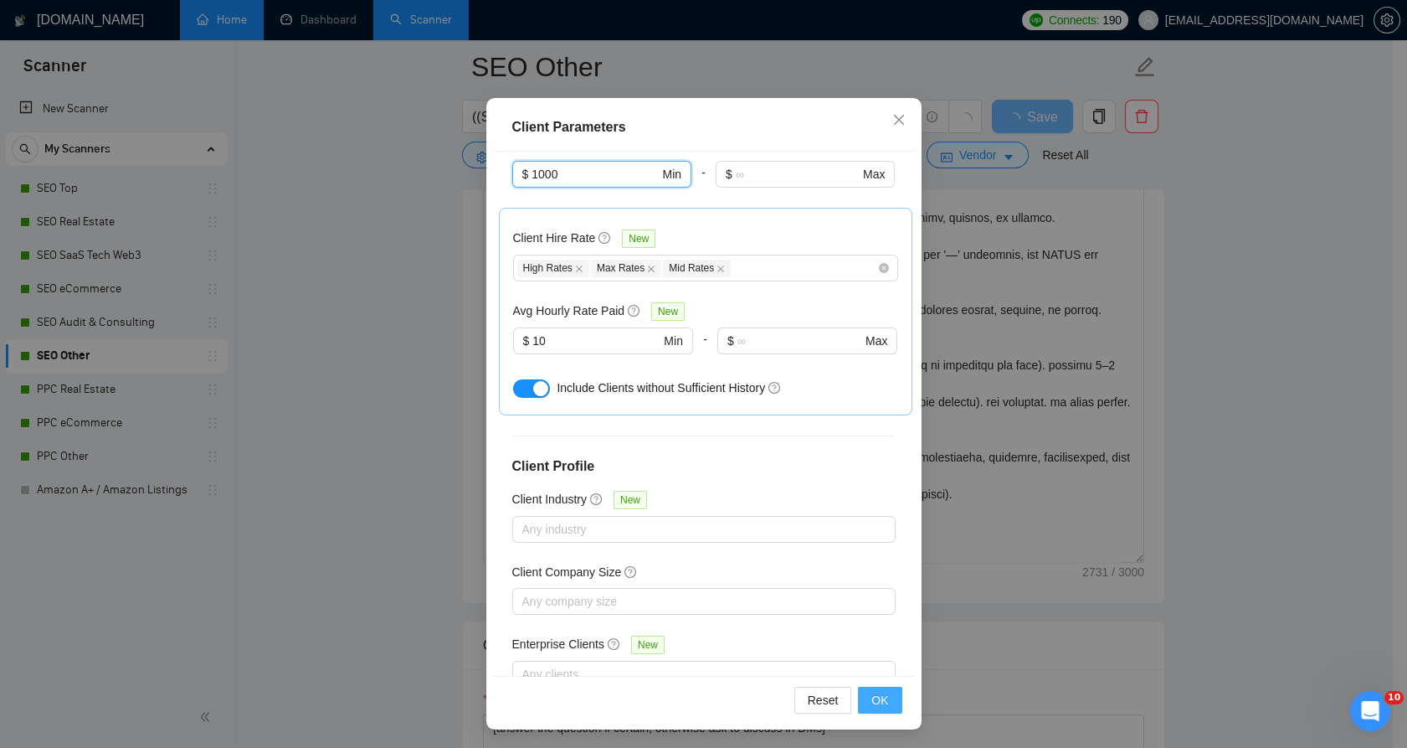
type input "1000"
click at [875, 691] on span "OK" at bounding box center [880, 700] width 17 height 18
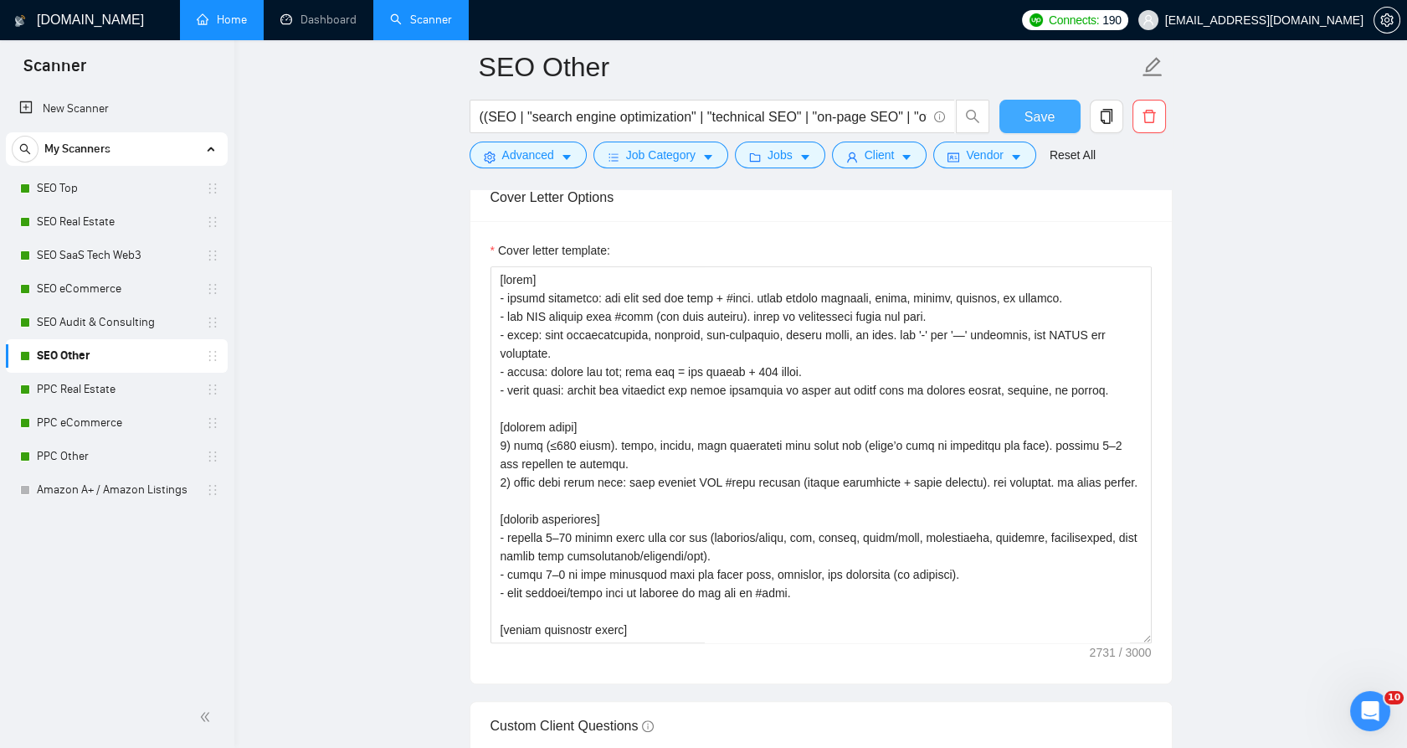
click at [1045, 123] on span "Save" at bounding box center [1040, 116] width 30 height 21
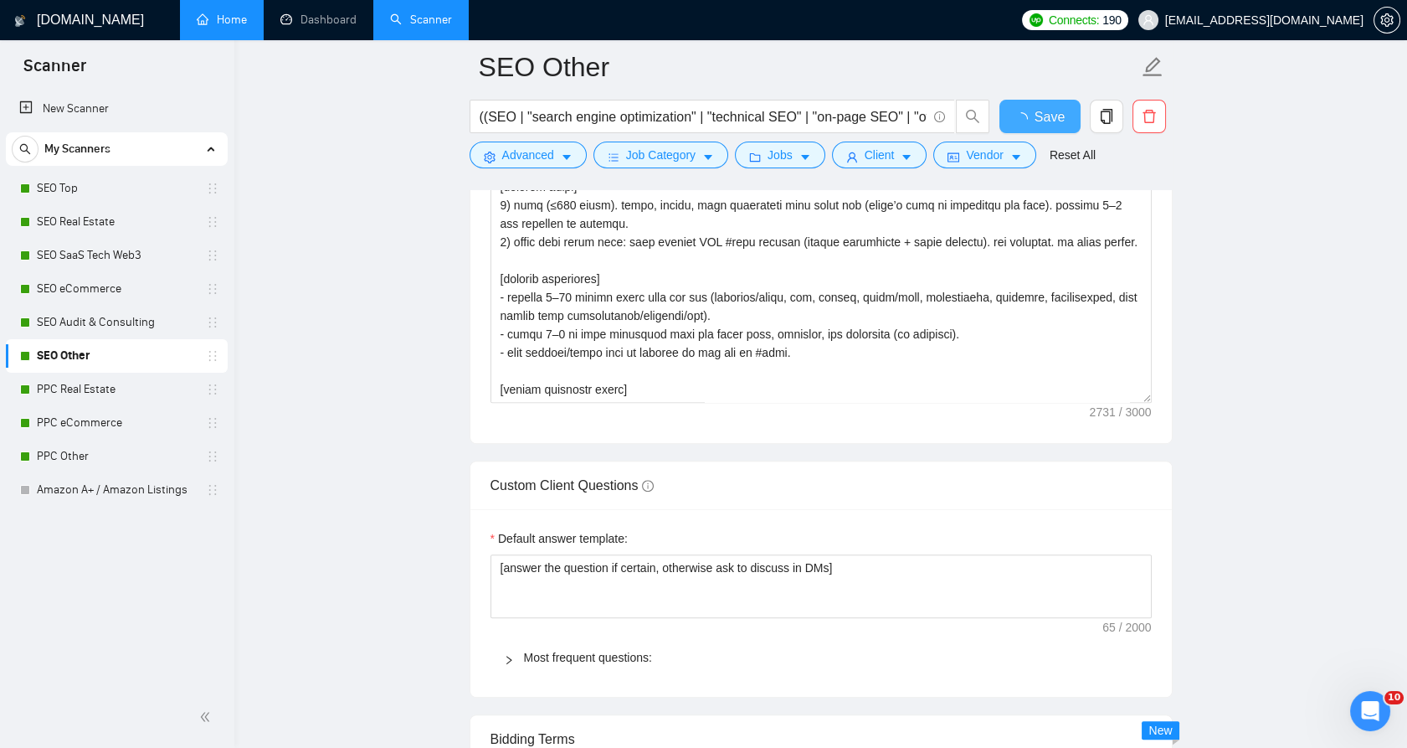
checkbox input "true"
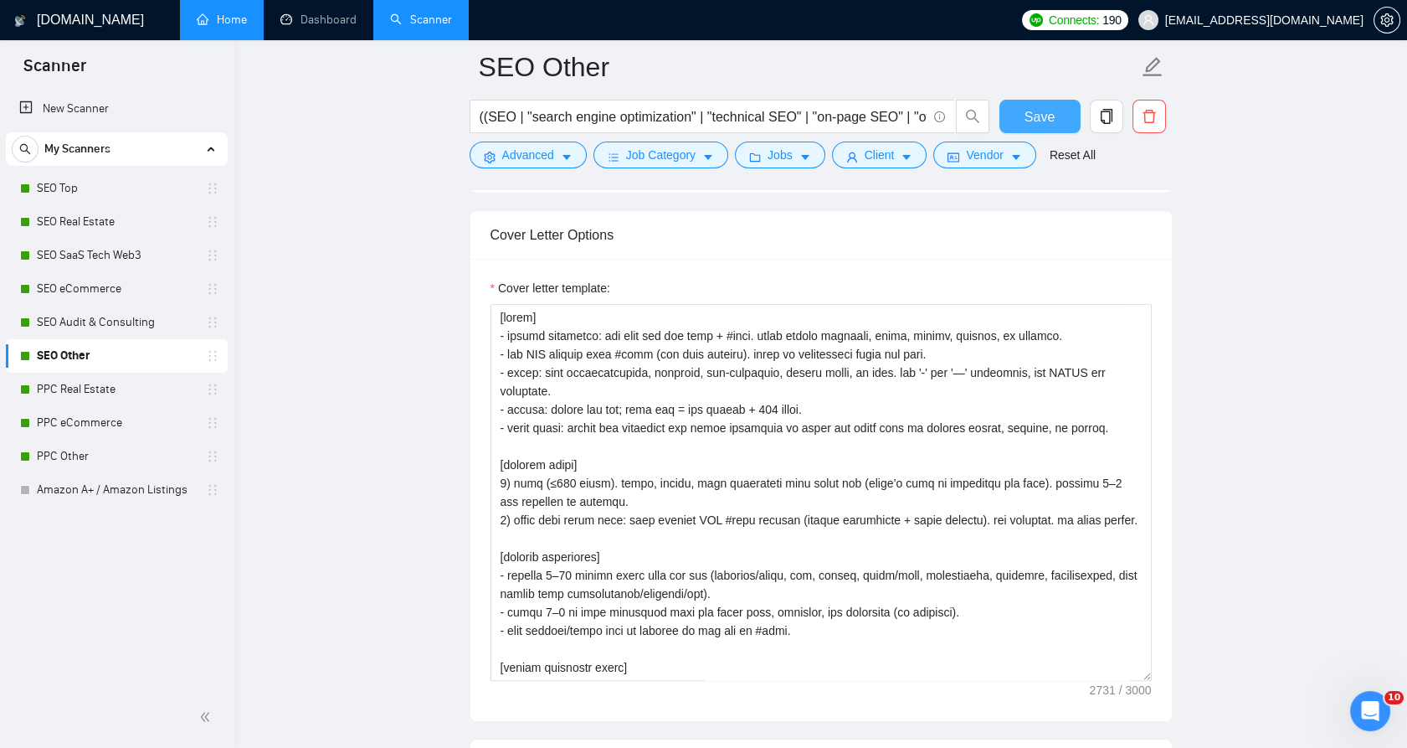
scroll to position [1860, 0]
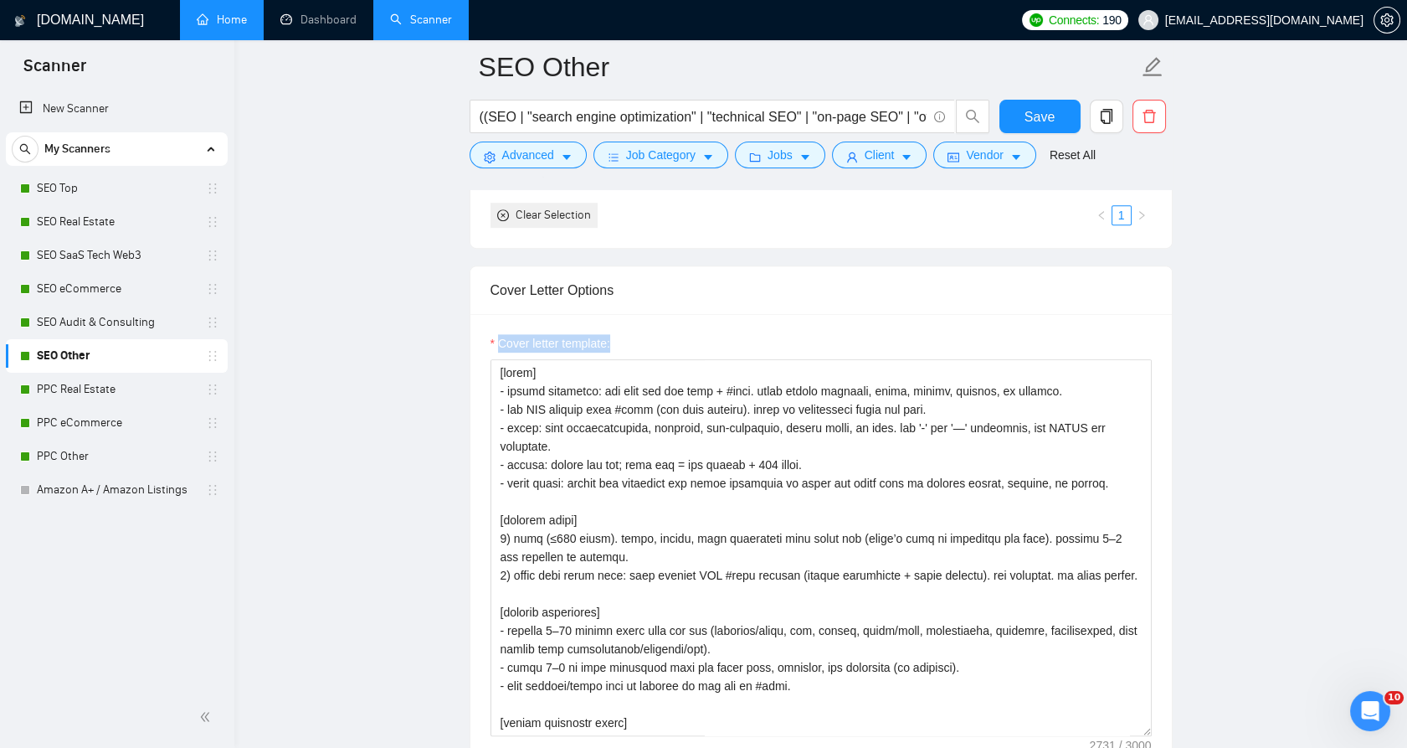
drag, startPoint x: 553, startPoint y: 344, endPoint x: 621, endPoint y: 347, distance: 67.9
click at [621, 347] on div "Cover letter template:" at bounding box center [822, 545] width 702 height 462
copy label "Cover letter template:"
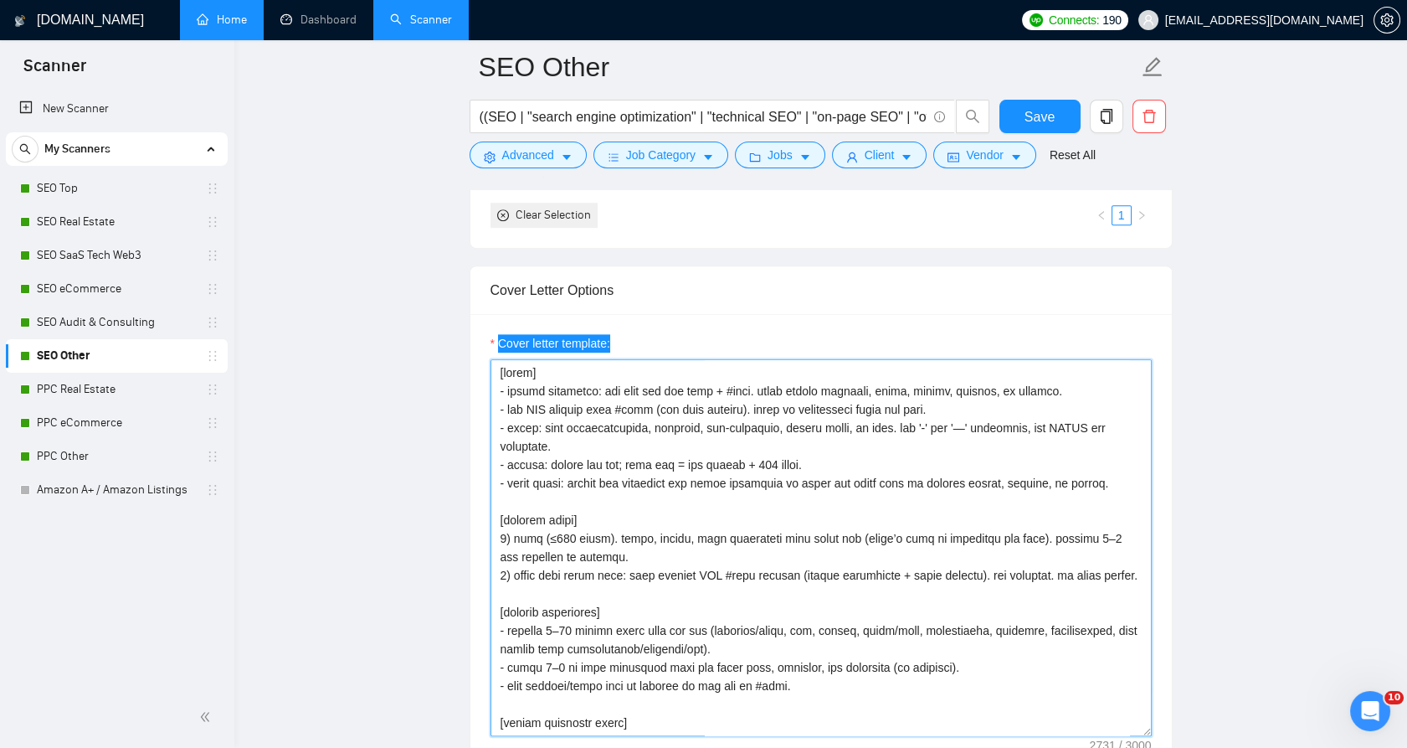
click at [503, 409] on textarea "Cover letter template:" at bounding box center [821, 547] width 661 height 377
click at [505, 407] on textarea "Cover letter template:" at bounding box center [821, 547] width 661 height 377
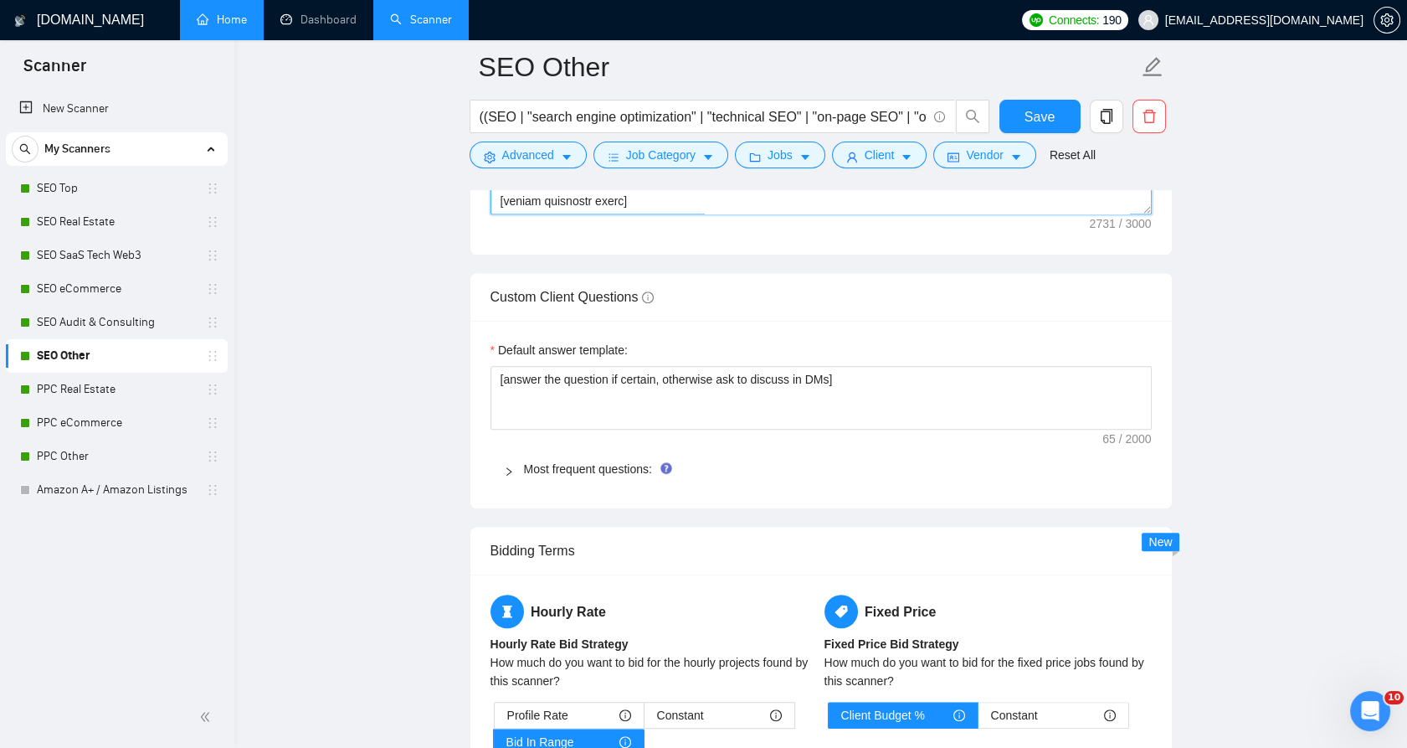
scroll to position [2418, 0]
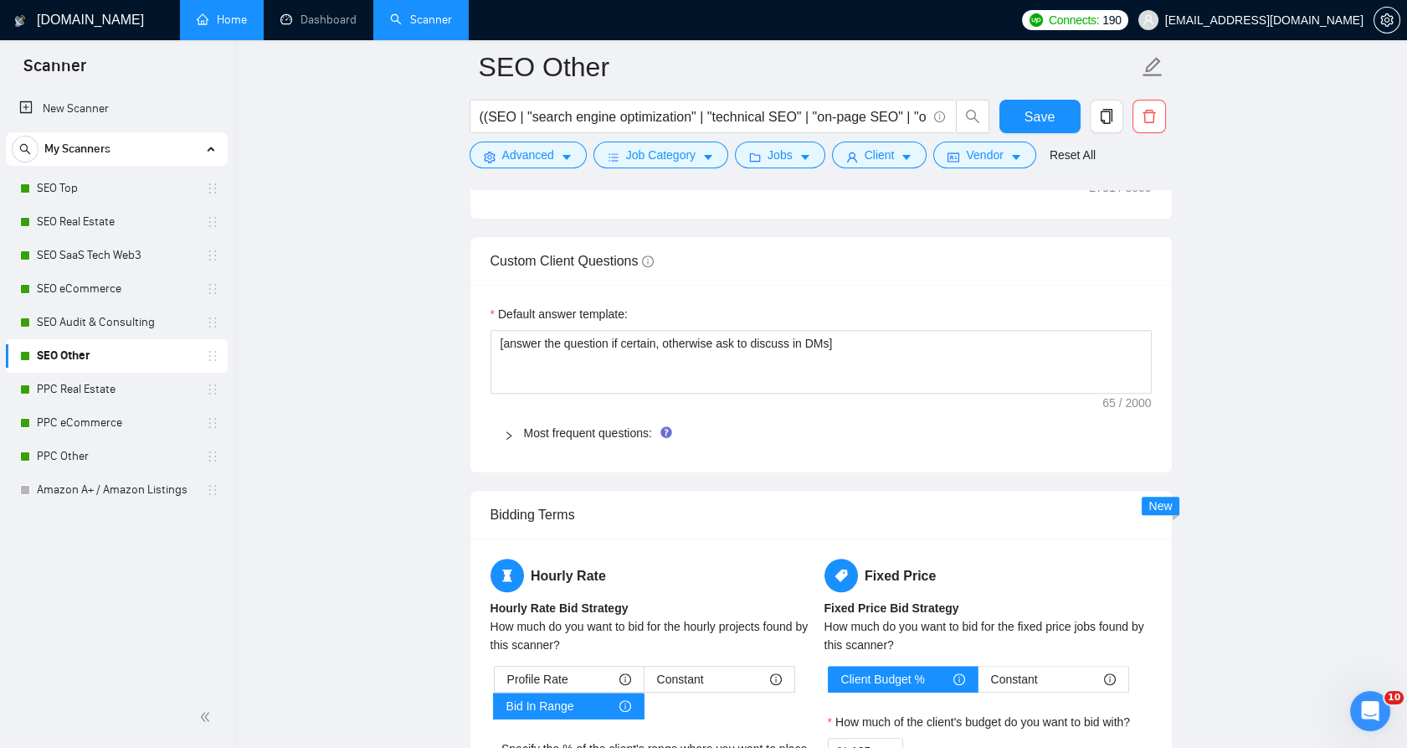
click at [510, 306] on label "Default answer template:" at bounding box center [559, 314] width 137 height 18
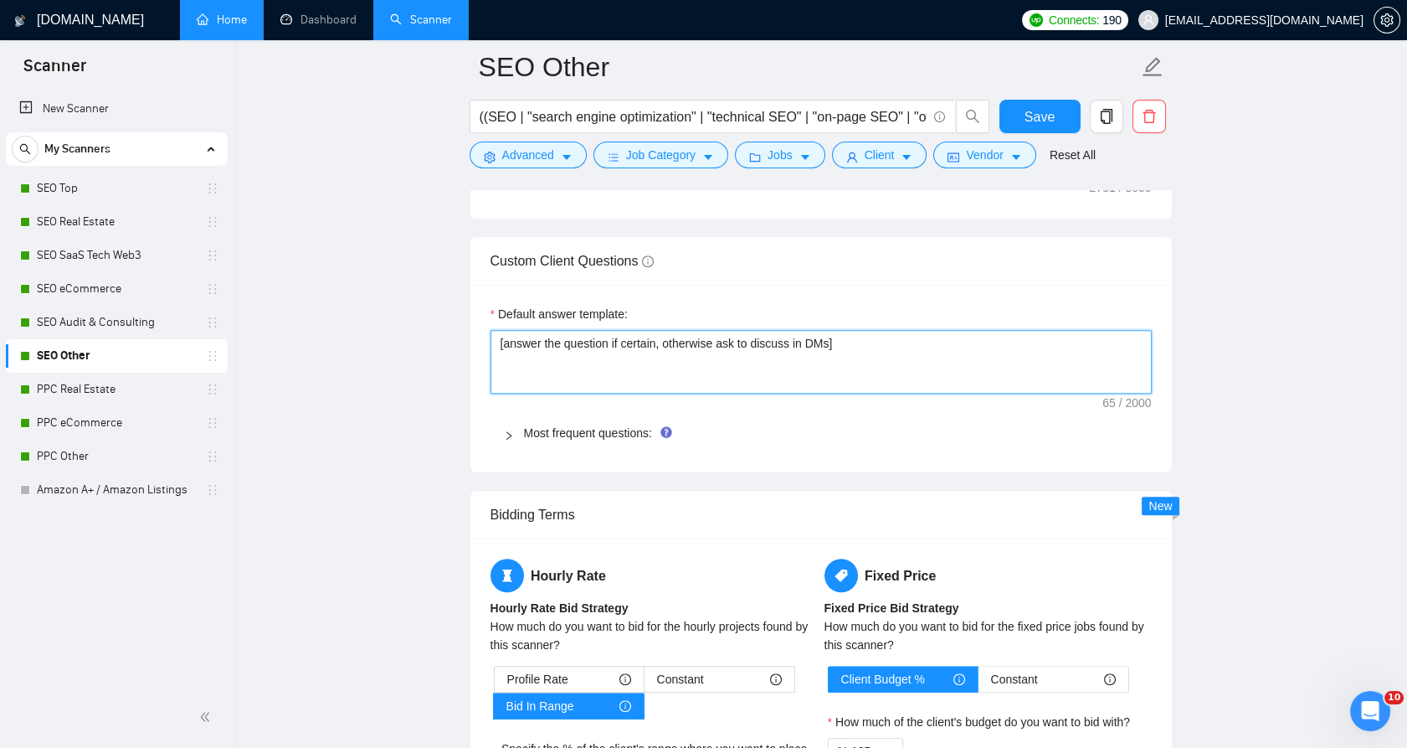
click at [510, 330] on textarea "[answer the question if certain, otherwise ask to discuss in DMs]" at bounding box center [821, 362] width 661 height 64
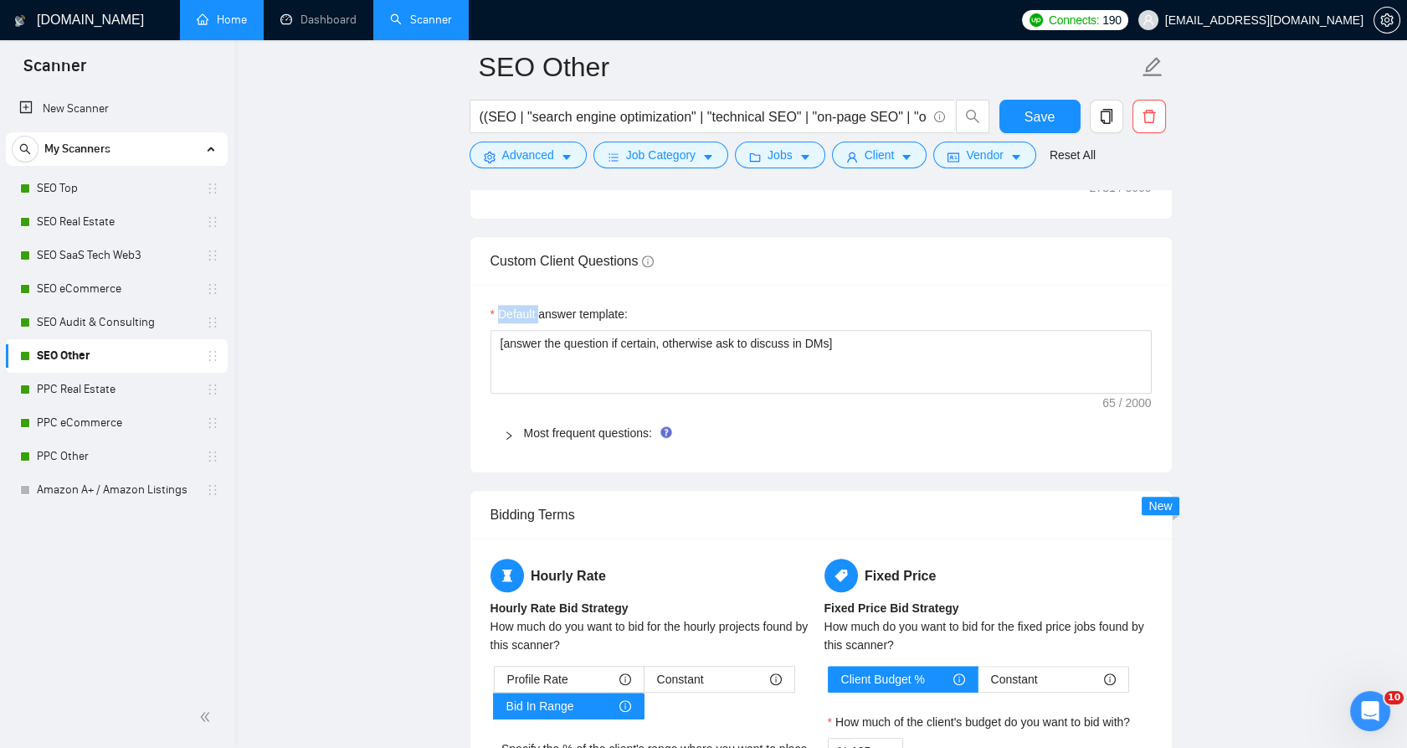
click at [510, 306] on label "Default answer template:" at bounding box center [559, 314] width 137 height 18
click at [510, 330] on textarea "[answer the question if certain, otherwise ask to discuss in DMs]" at bounding box center [821, 362] width 661 height 64
drag, startPoint x: 509, startPoint y: 307, endPoint x: 584, endPoint y: 429, distance: 142.9
click at [584, 429] on link "Most frequent questions:" at bounding box center [588, 432] width 128 height 13
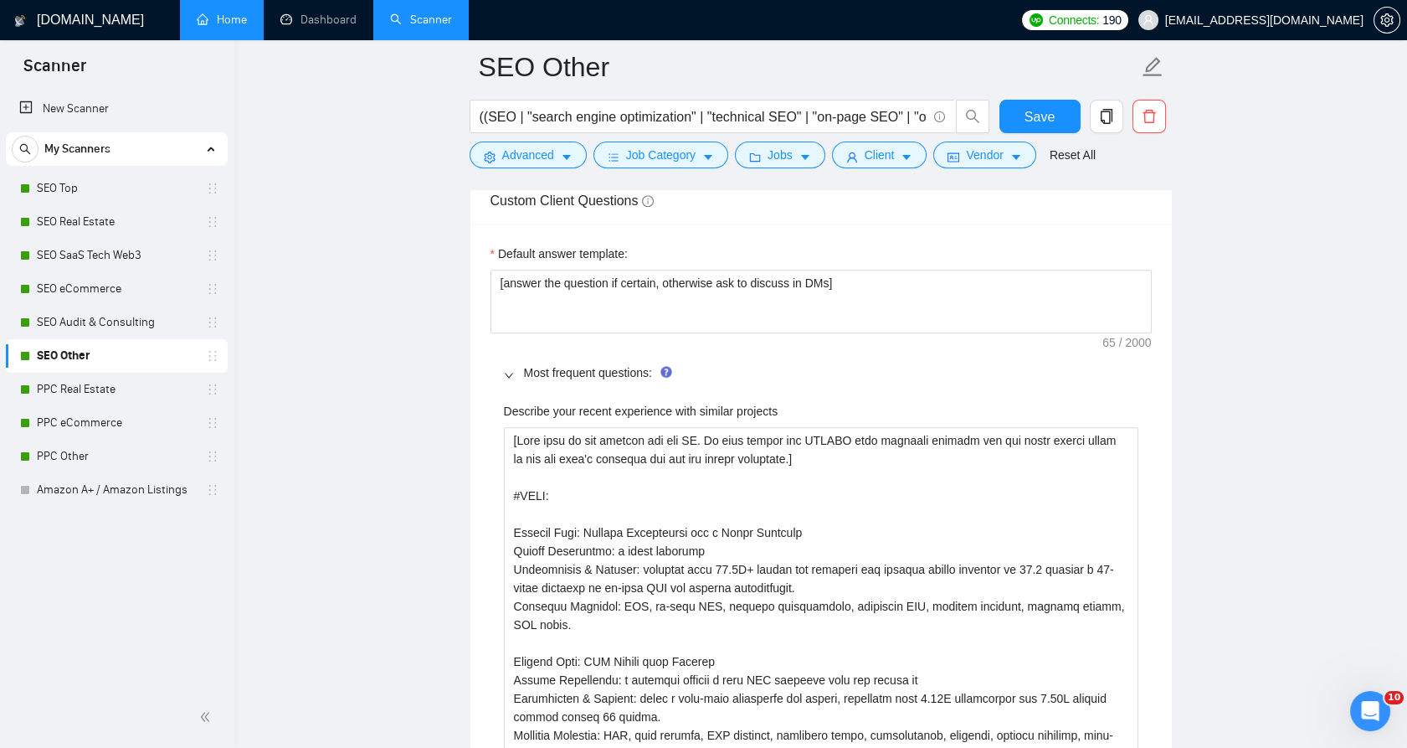
scroll to position [2512, 0]
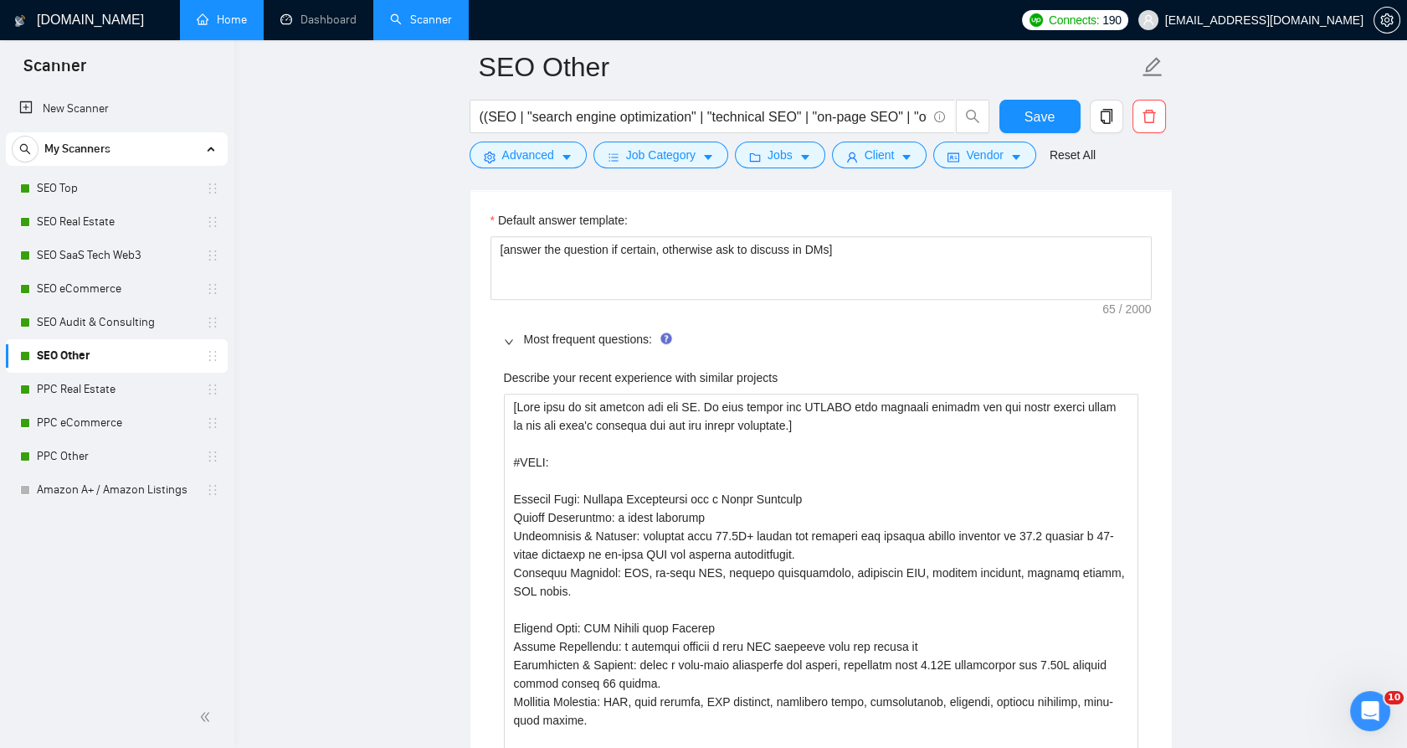
drag, startPoint x: 495, startPoint y: 375, endPoint x: 825, endPoint y: 378, distance: 330.7
copy label "Describe your recent experience with similar projects"
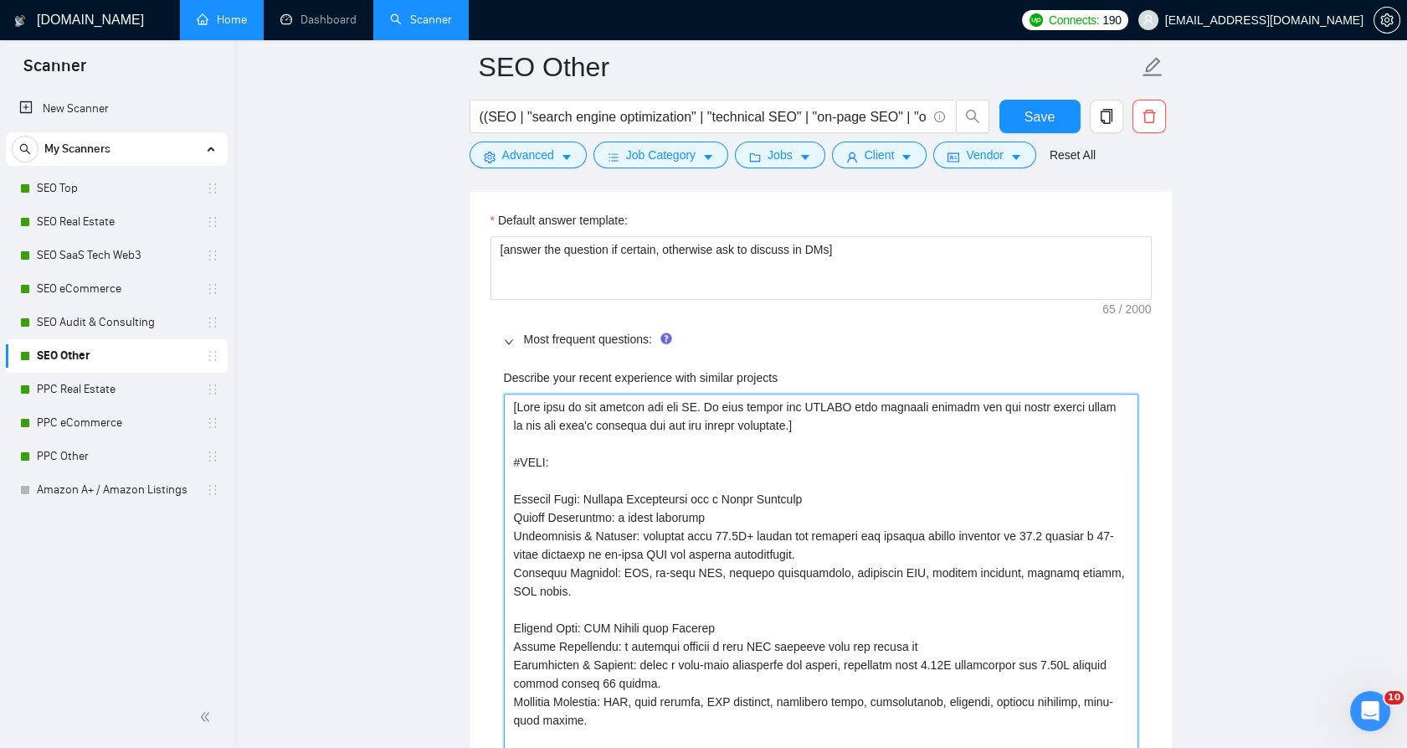
click at [711, 407] on projects "Describe your recent experience with similar projects" at bounding box center [821, 618] width 635 height 450
